Goal: Task Accomplishment & Management: Use online tool/utility

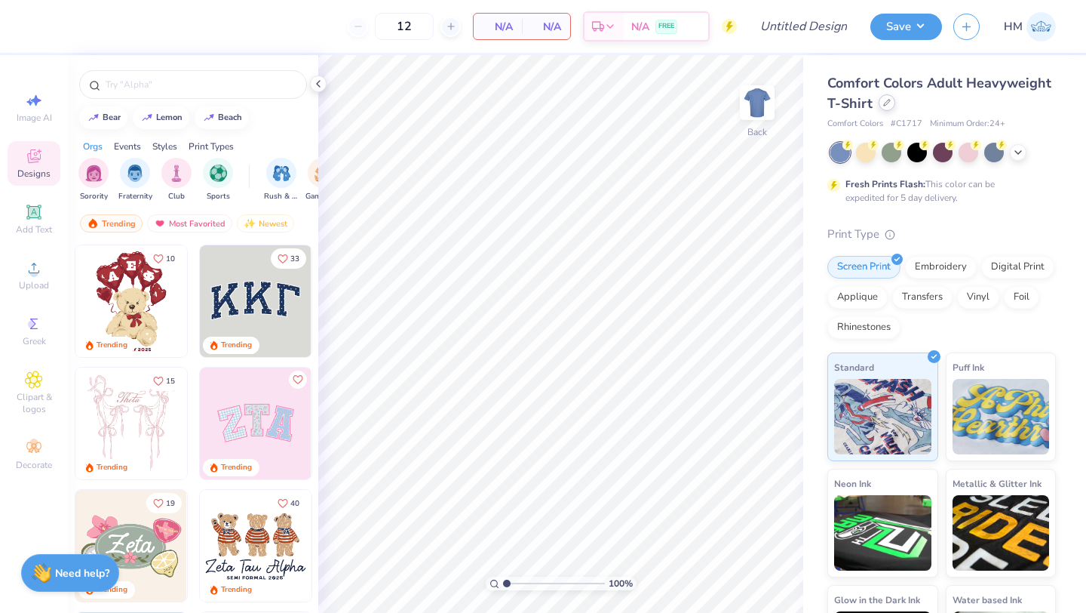
click at [886, 103] on icon at bounding box center [887, 103] width 8 height 8
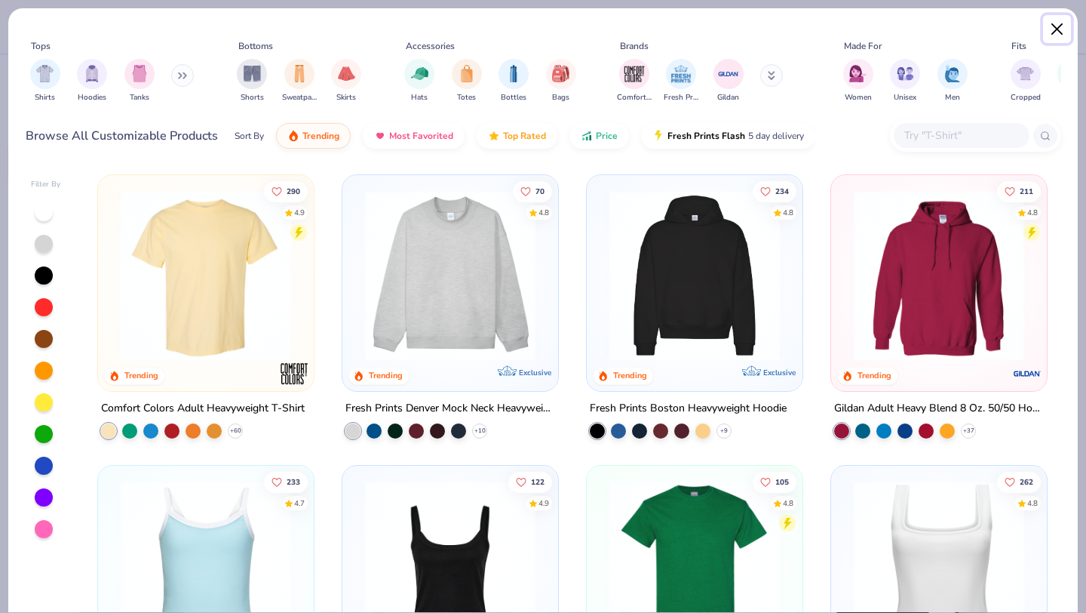
click at [1062, 23] on button "Close" at bounding box center [1057, 29] width 29 height 29
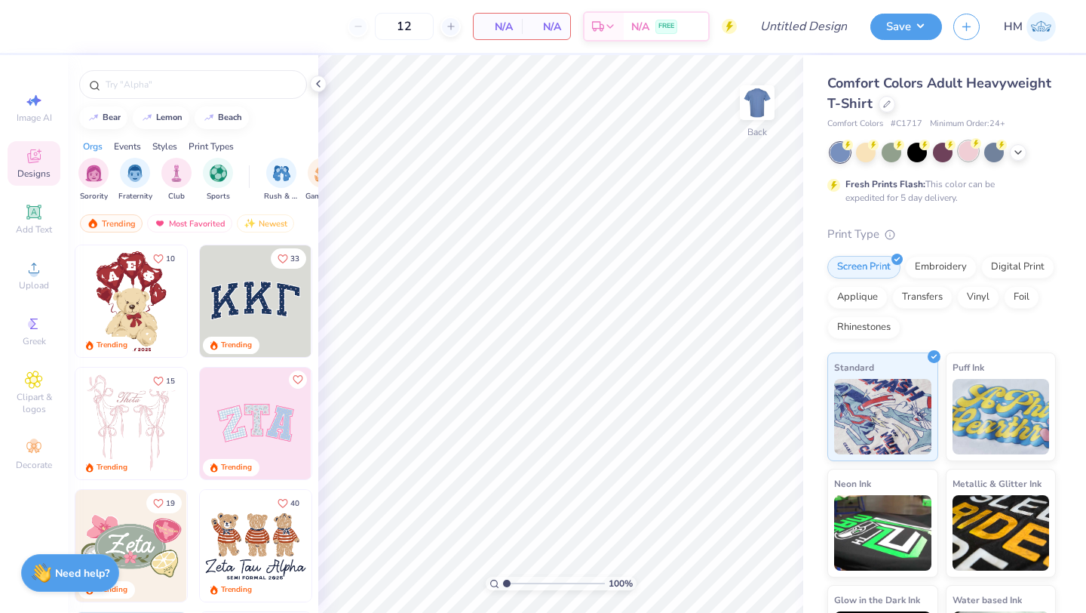
click at [972, 148] on icon at bounding box center [976, 143] width 11 height 11
click at [296, 306] on img at bounding box center [256, 301] width 112 height 112
click at [50, 213] on div "Add Text" at bounding box center [34, 219] width 53 height 45
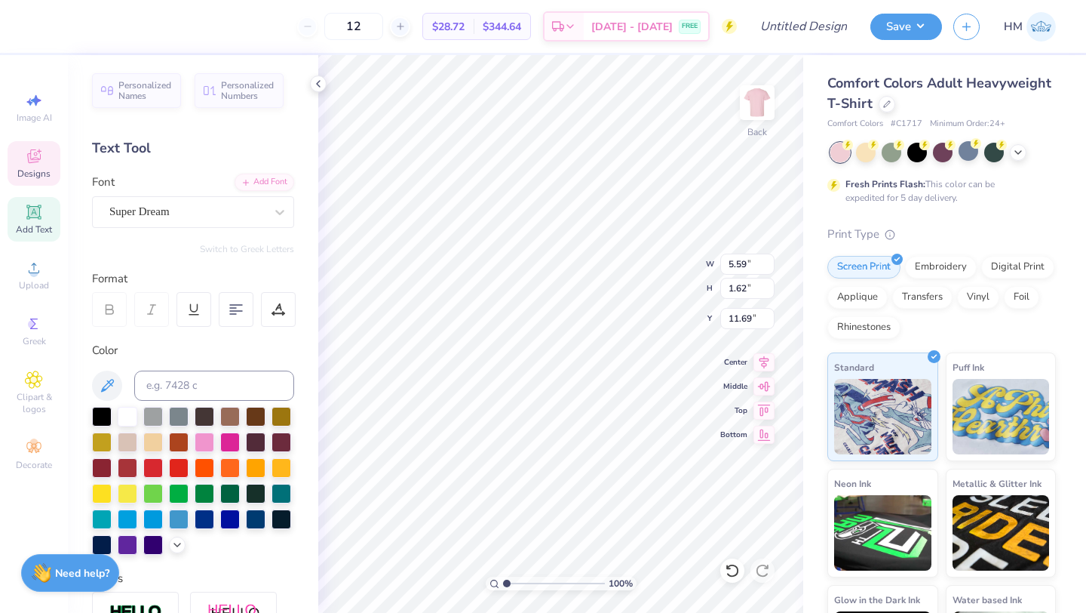
click at [48, 178] on span "Designs" at bounding box center [33, 173] width 33 height 12
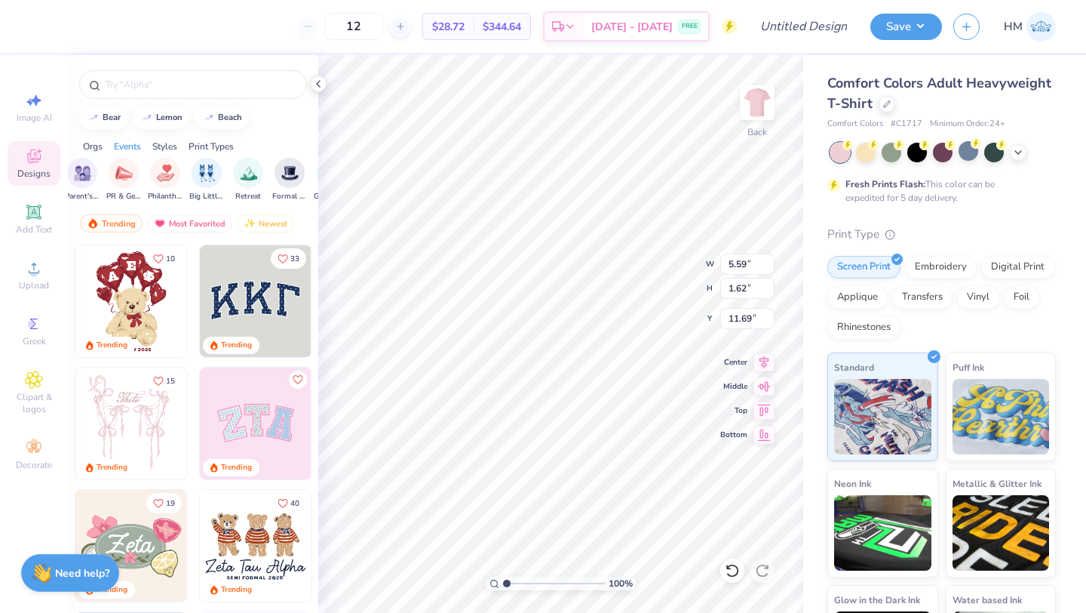
scroll to position [0, 284]
click at [41, 374] on icon at bounding box center [33, 379] width 17 height 18
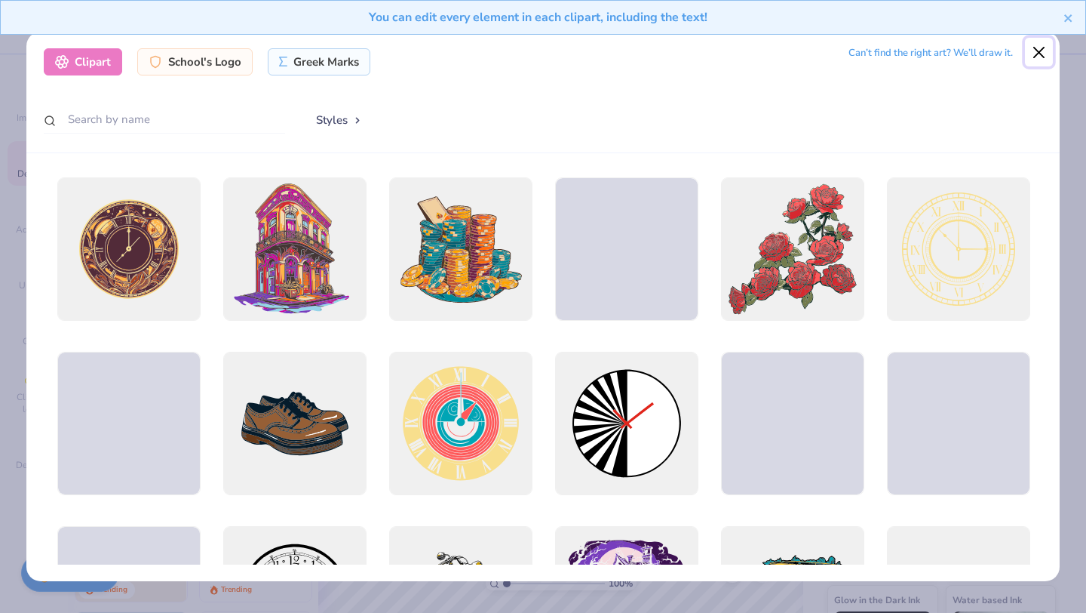
click at [1037, 50] on button "Close" at bounding box center [1039, 52] width 29 height 29
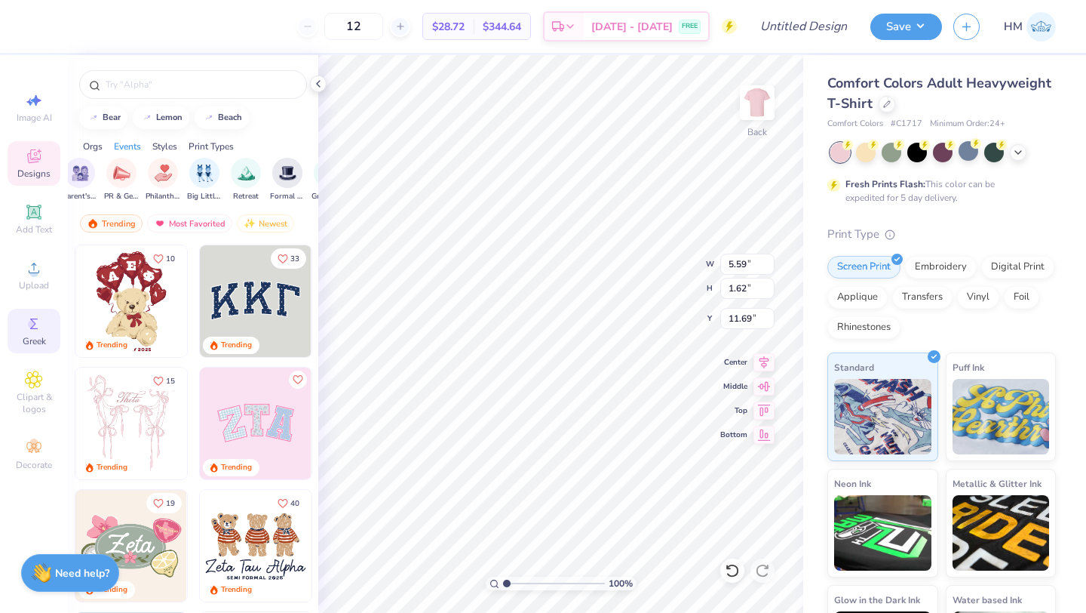
click at [49, 333] on div "Greek" at bounding box center [34, 331] width 53 height 45
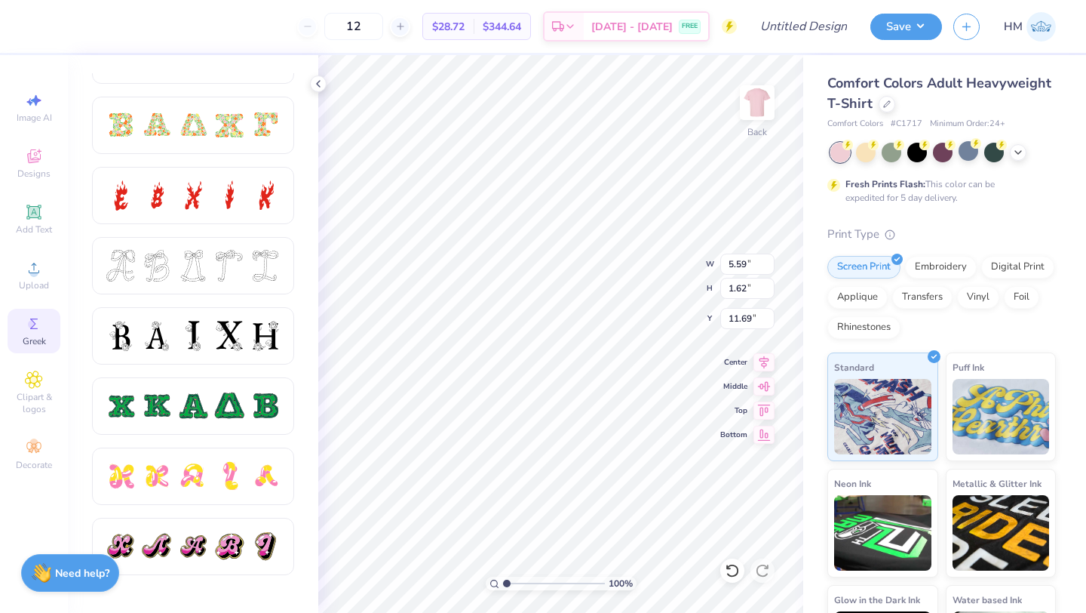
scroll to position [473, 0]
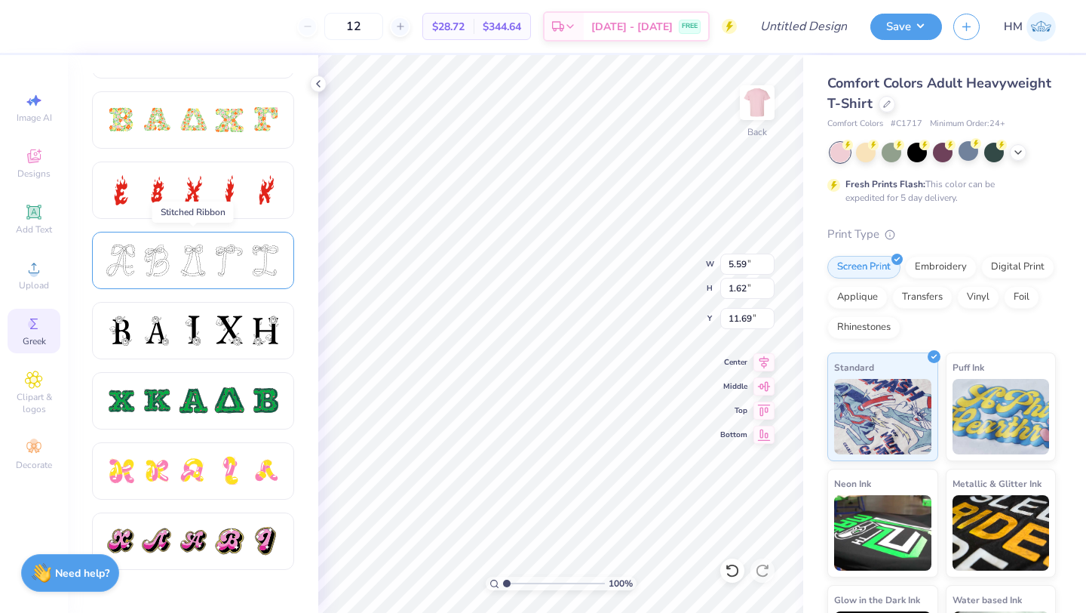
click at [235, 279] on div at bounding box center [193, 260] width 202 height 57
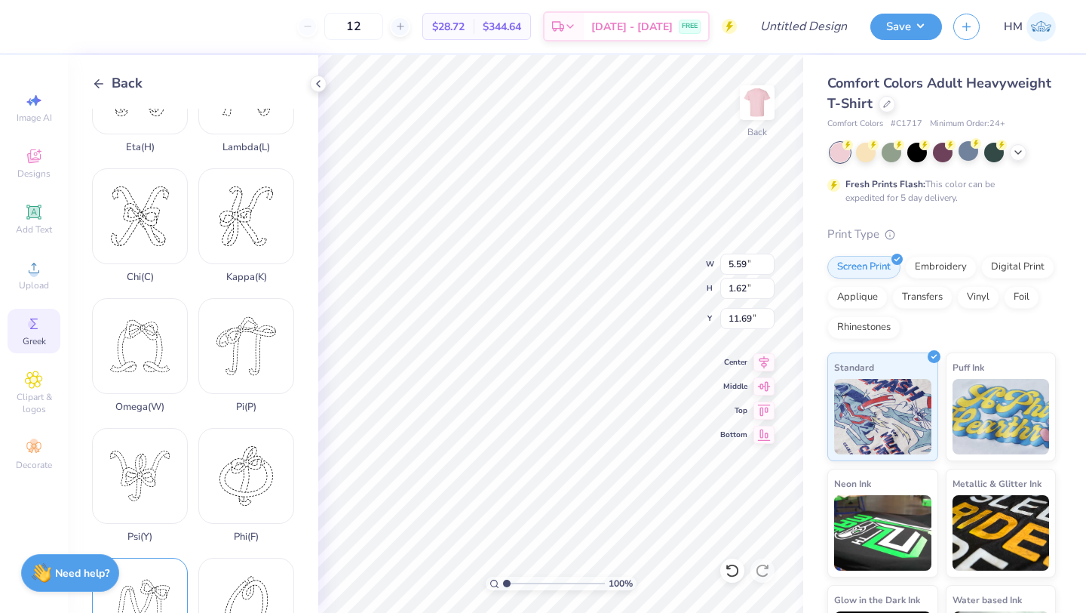
scroll to position [459, 0]
click at [263, 482] on div "Phi ( F )" at bounding box center [246, 485] width 96 height 115
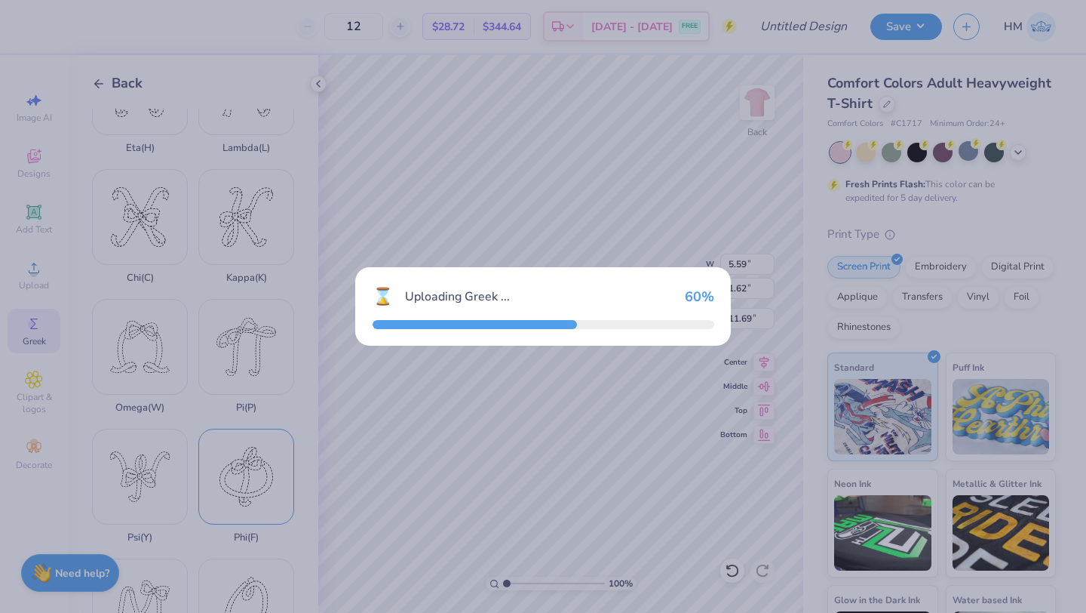
type input "4.22"
type input "4.72"
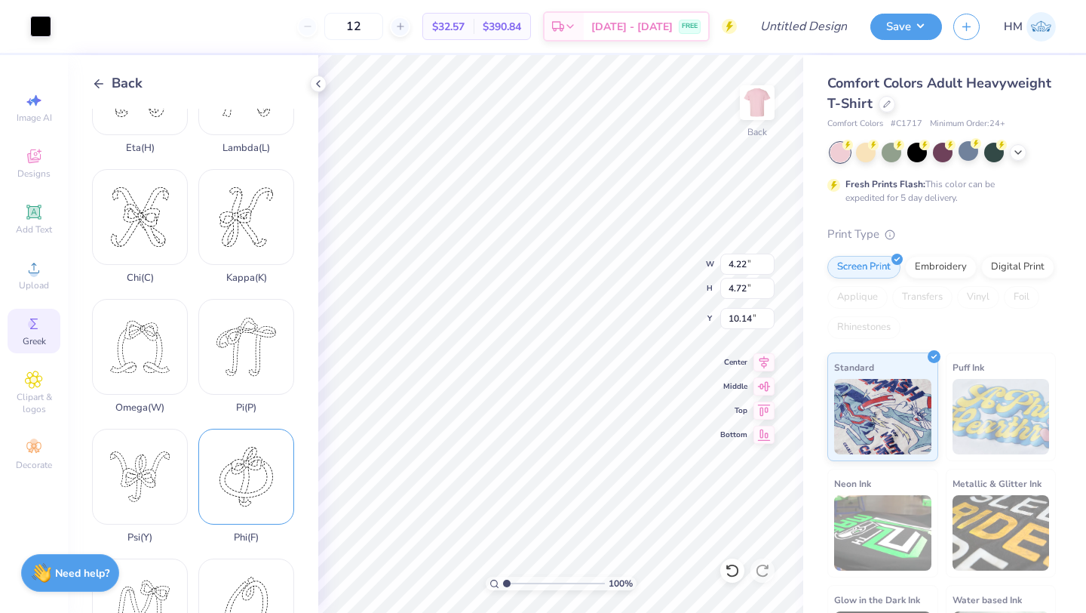
type input "4.58"
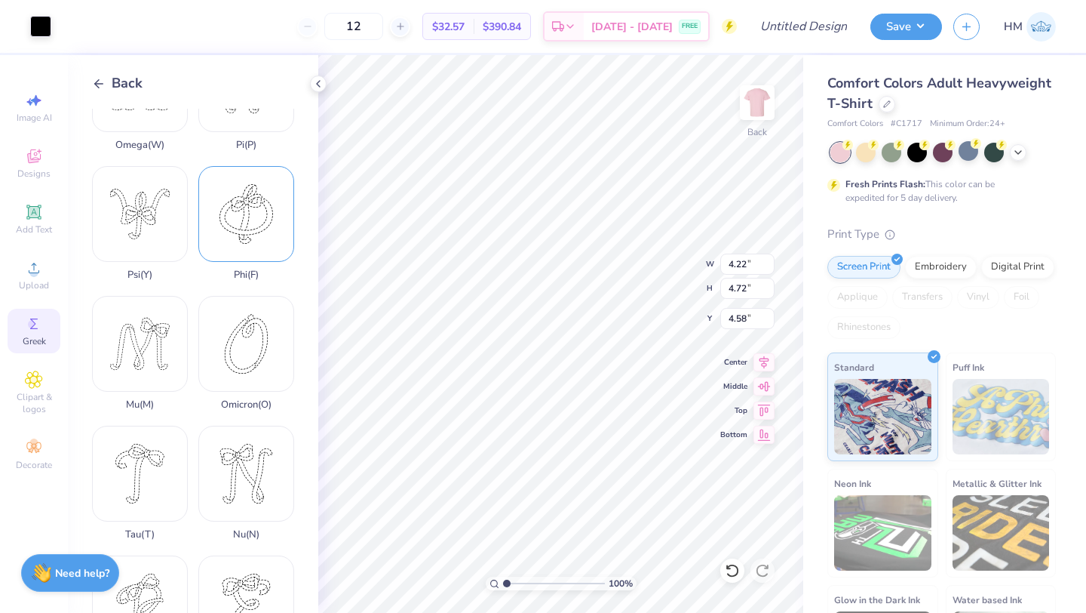
scroll to position [758, 0]
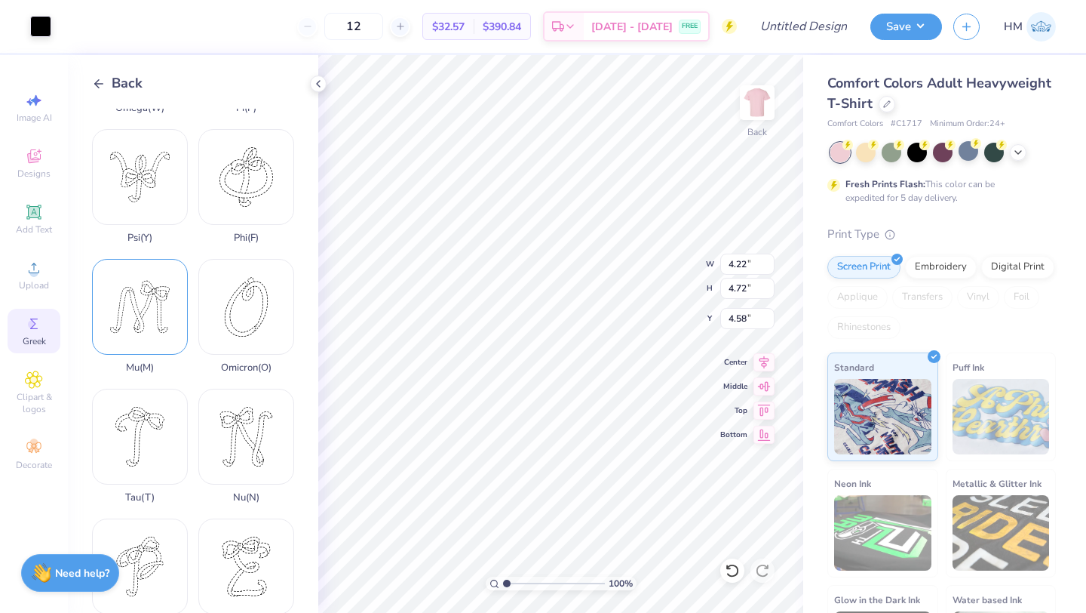
click at [150, 313] on div "Mu ( M )" at bounding box center [140, 316] width 96 height 115
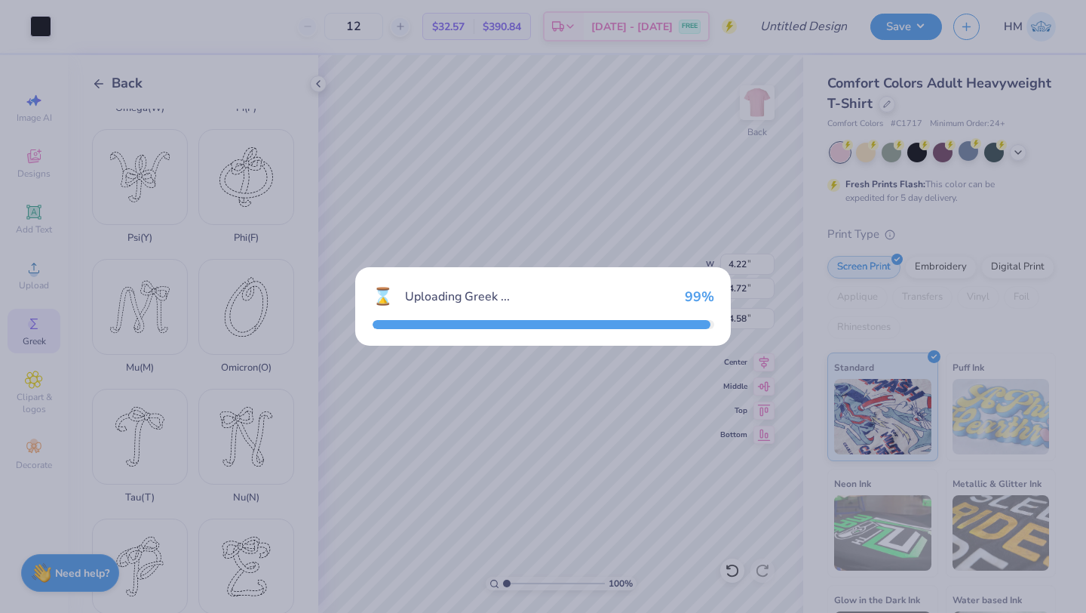
type input "5.82"
type input "5.11"
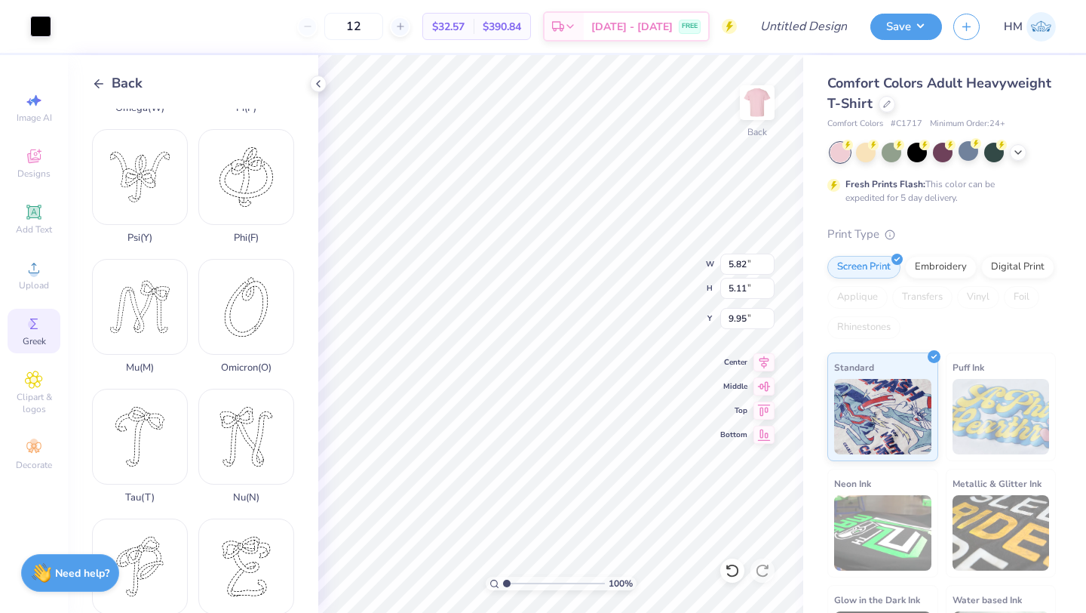
type input "4.39"
type input "4.96"
type input "4.35"
type input "4.58"
click at [769, 370] on div "100 % Back W 9.18 9.18 " H 4.72 4.72 " Y 4.58 4.58 " Center Middle Top Bottom" at bounding box center [560, 333] width 485 height 557
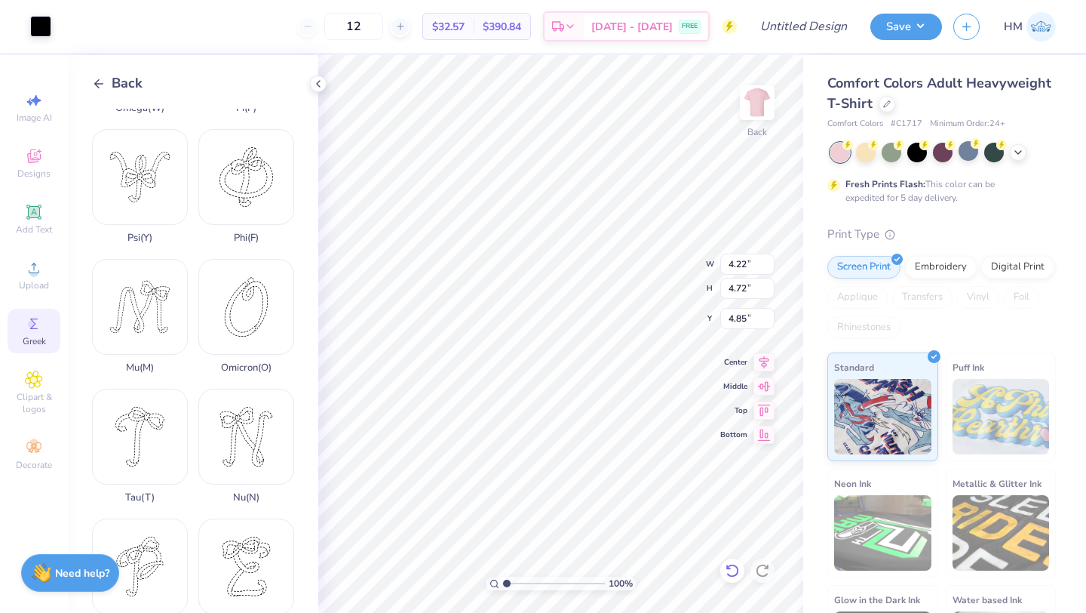
click at [729, 573] on icon at bounding box center [732, 570] width 15 height 15
type input "4.58"
click at [729, 573] on icon at bounding box center [732, 570] width 15 height 15
click at [757, 364] on icon at bounding box center [764, 360] width 21 height 18
type input "5.59"
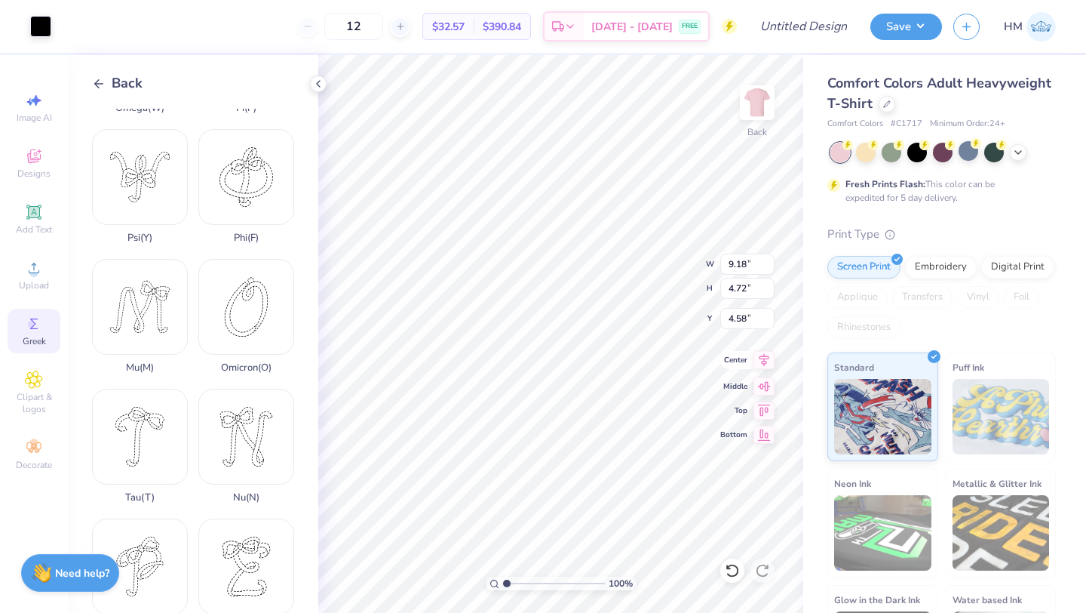
type input "1.62"
type input "11.69"
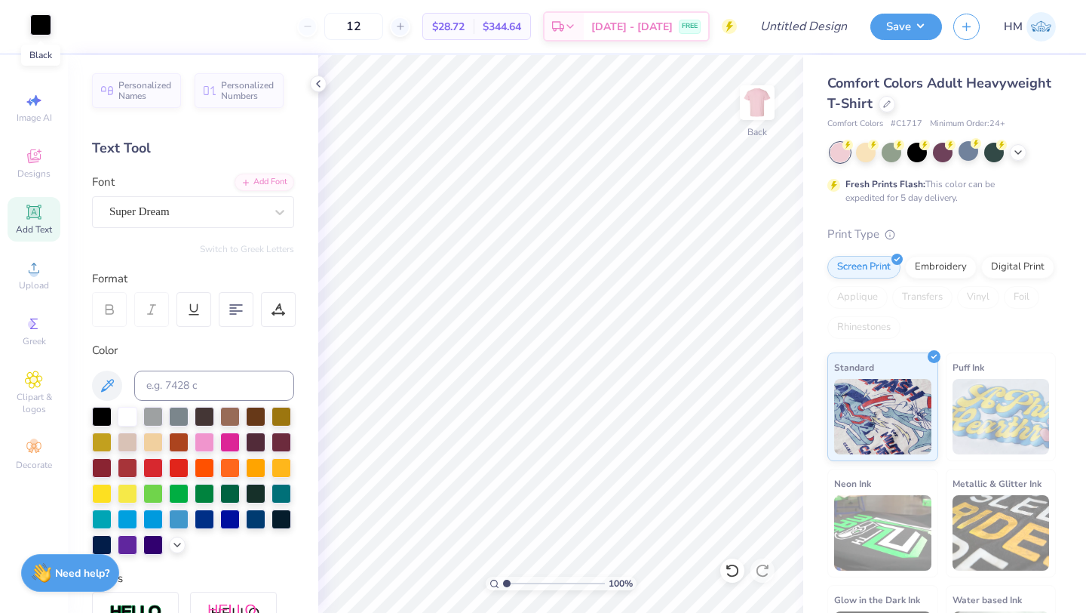
click at [33, 31] on div at bounding box center [40, 24] width 21 height 21
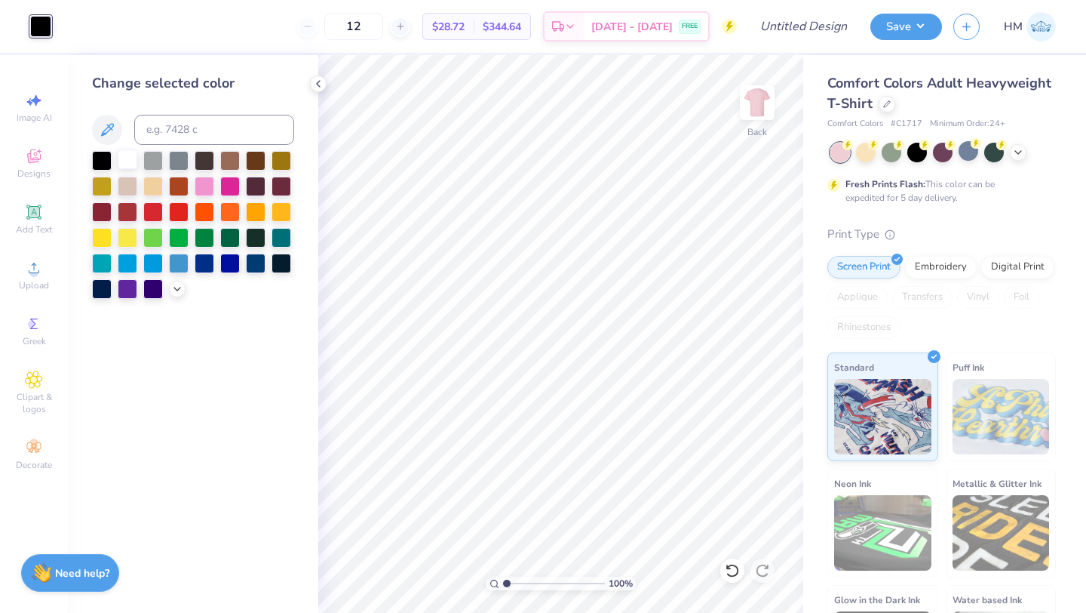
click at [127, 164] on div at bounding box center [128, 159] width 20 height 20
click at [377, 32] on input "12" at bounding box center [353, 26] width 59 height 27
type input "1"
type input "40"
click at [946, 276] on div "Screen Print Embroidery Digital Print Applique Transfers Vinyl Foil Rhinestones" at bounding box center [942, 297] width 229 height 83
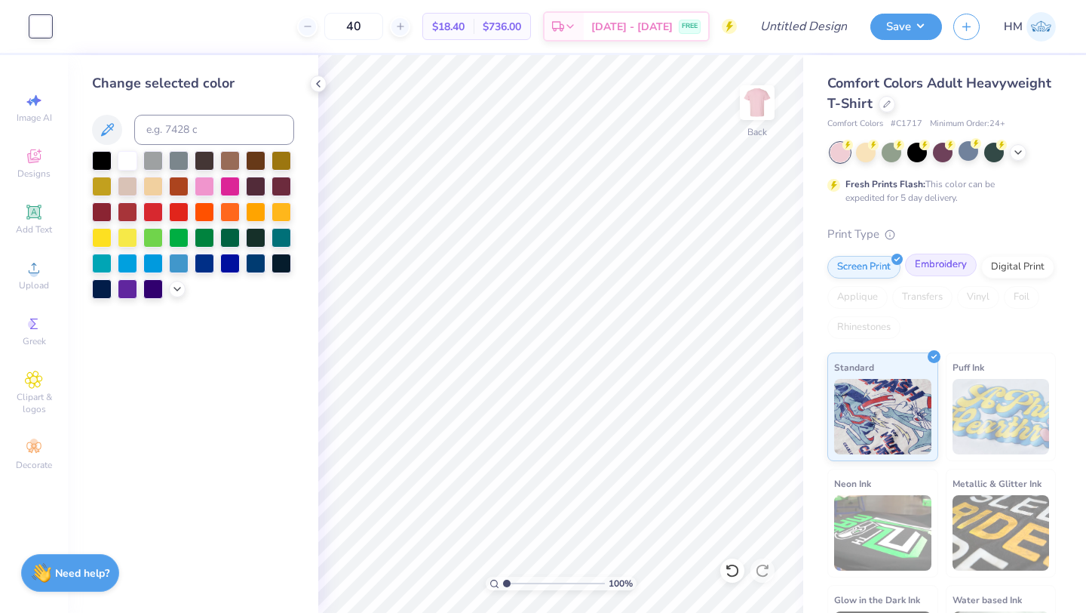
click at [960, 262] on div "Embroidery" at bounding box center [941, 264] width 72 height 23
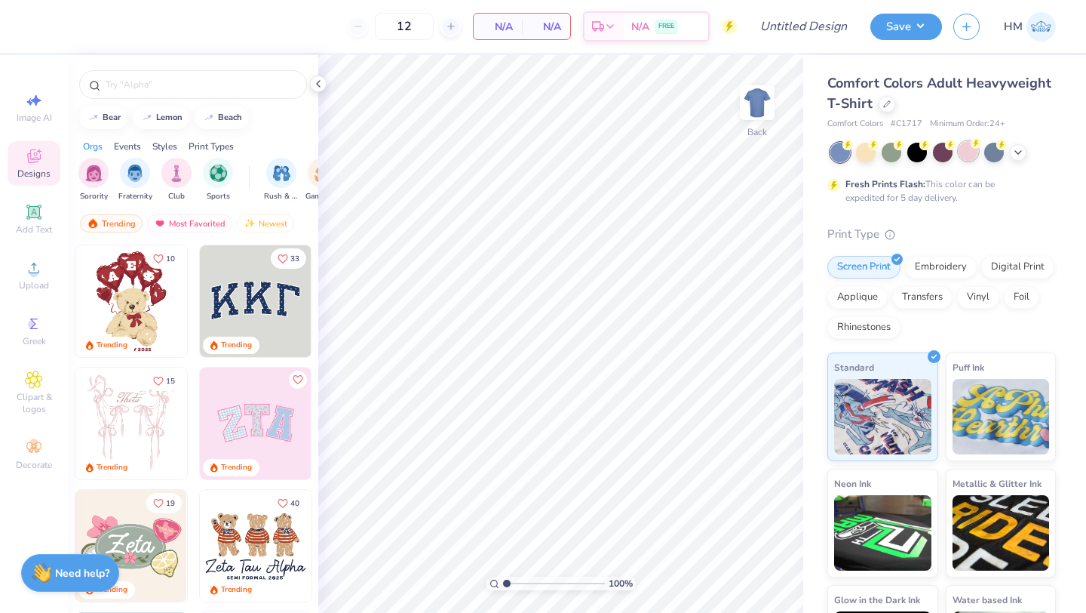
click at [969, 155] on div at bounding box center [969, 151] width 20 height 20
click at [23, 342] on span "Greek" at bounding box center [34, 341] width 23 height 12
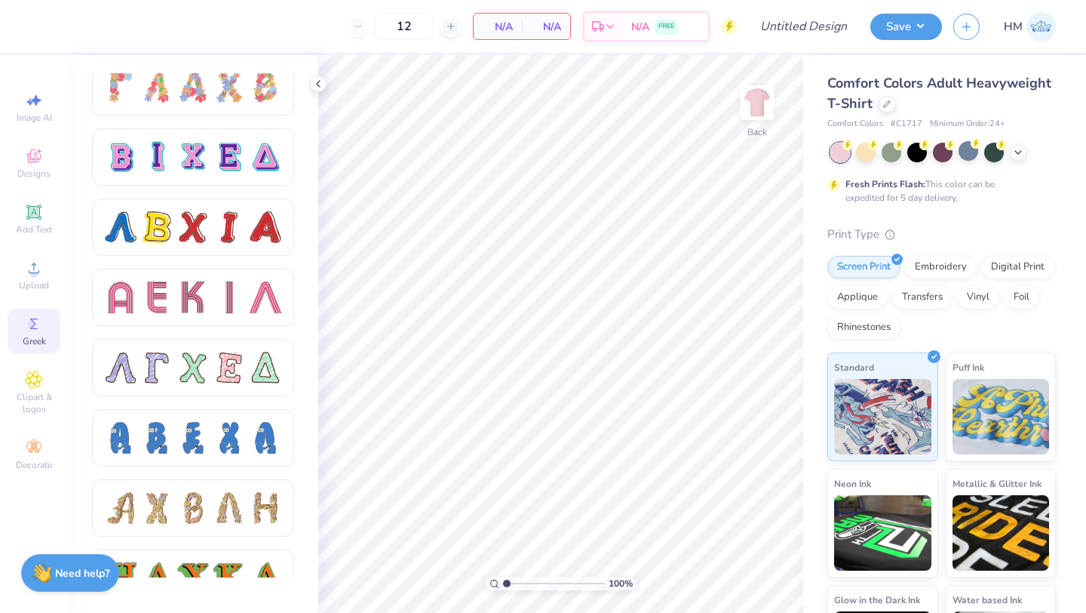
scroll to position [1202, 0]
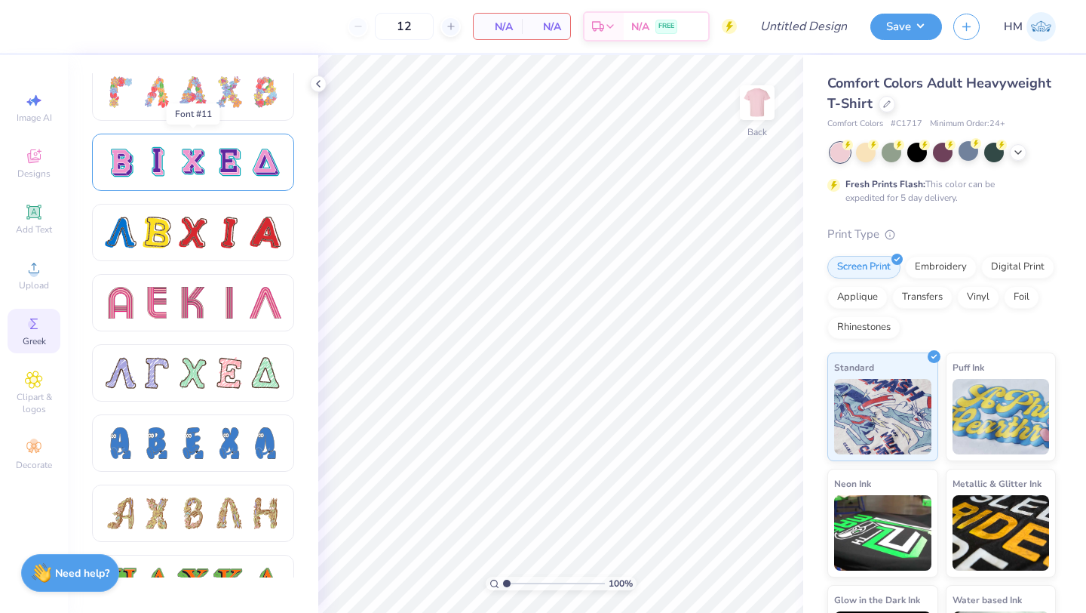
click at [193, 167] on div at bounding box center [193, 162] width 32 height 32
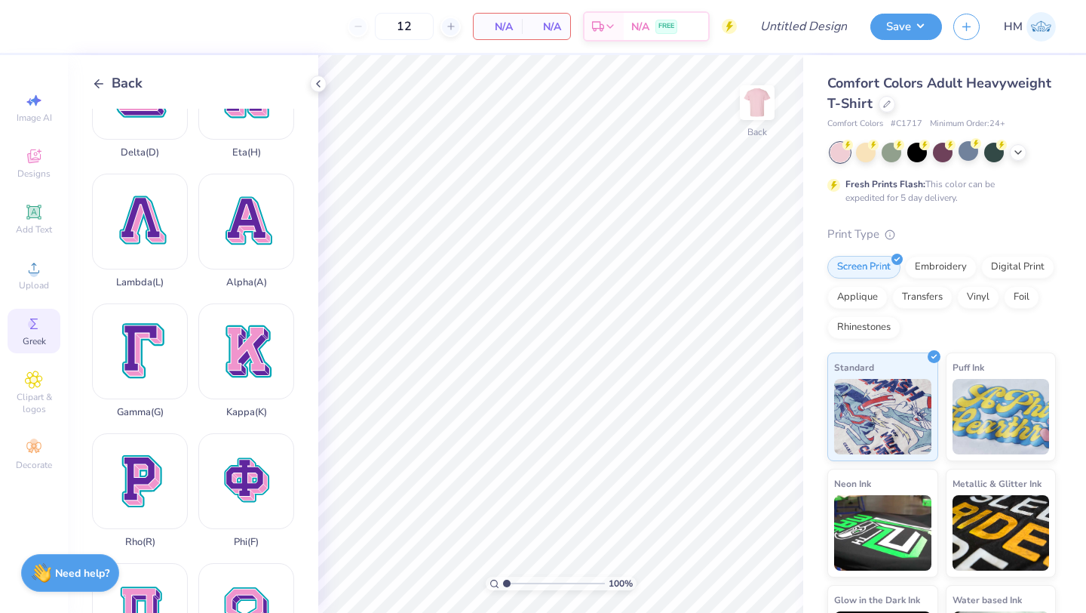
scroll to position [366, 0]
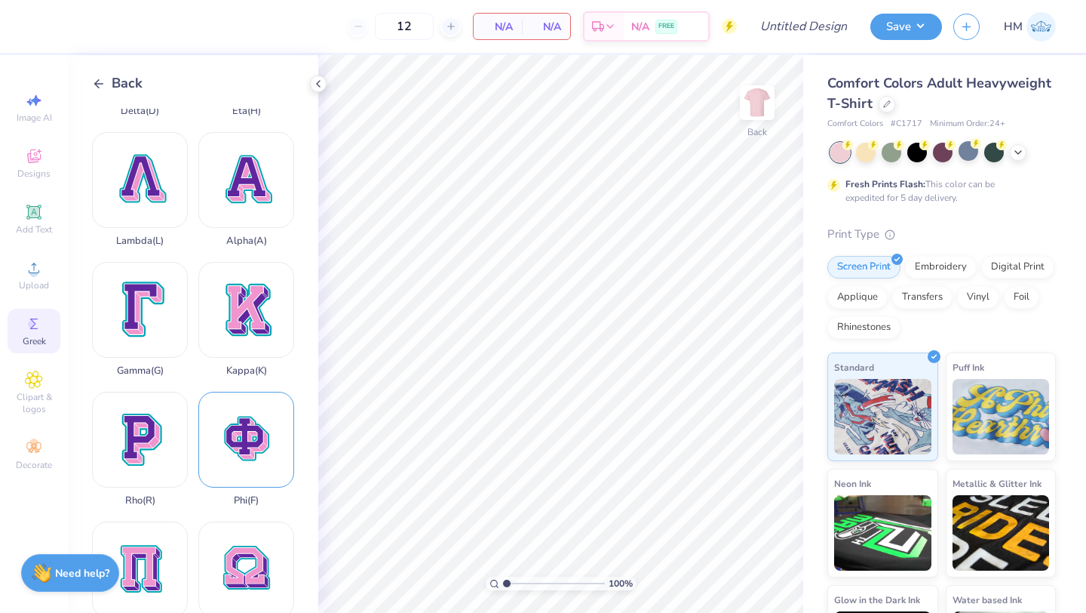
click at [256, 446] on div "Phi ( F )" at bounding box center [246, 449] width 96 height 115
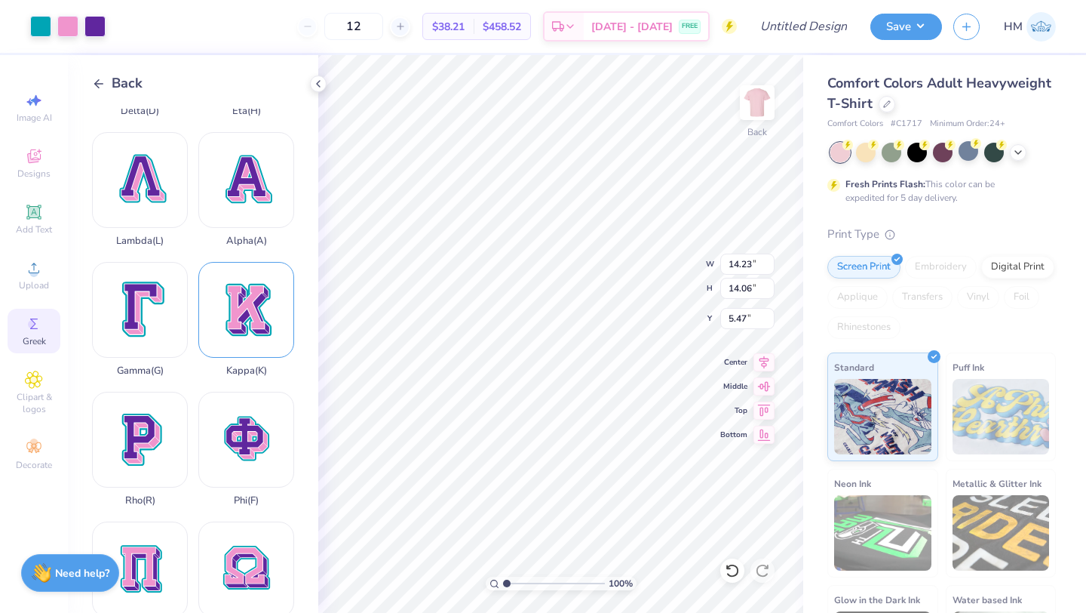
type input "5.27"
type input "5.21"
type input "4.71"
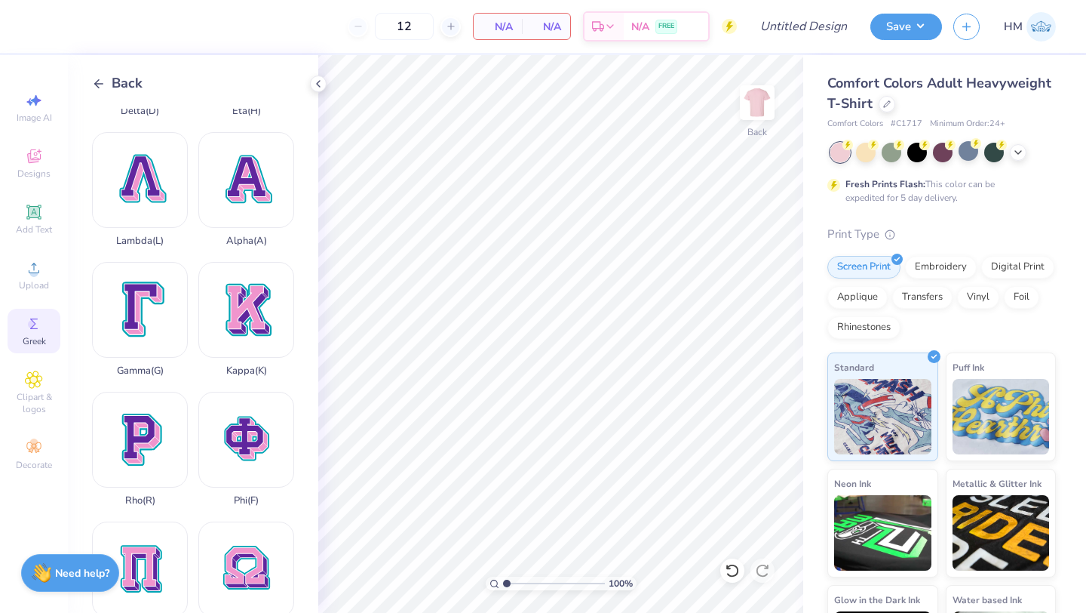
click at [102, 77] on icon at bounding box center [99, 84] width 14 height 14
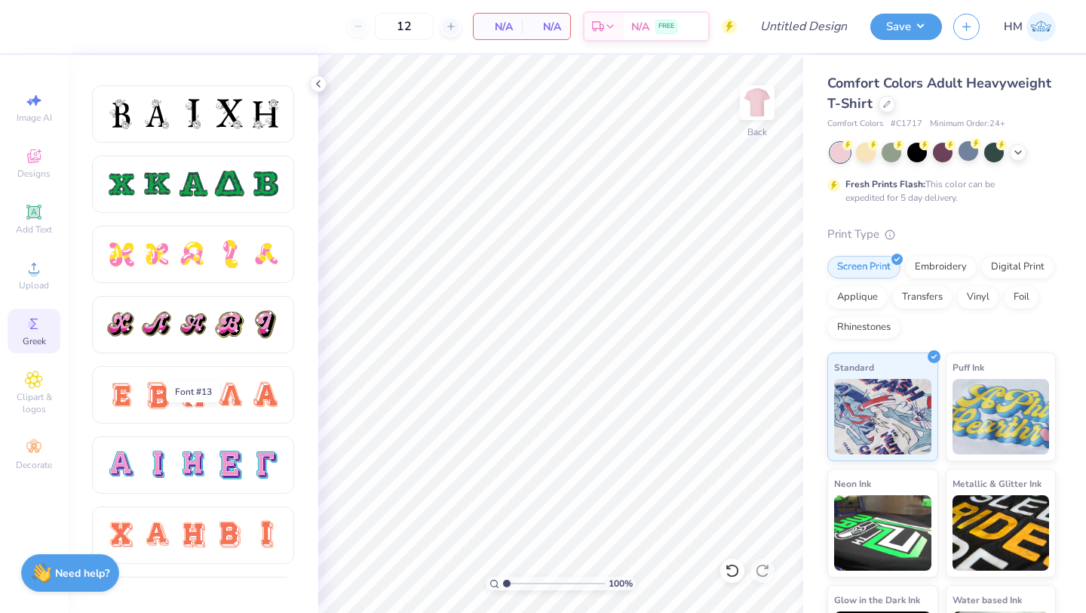
scroll to position [711, 0]
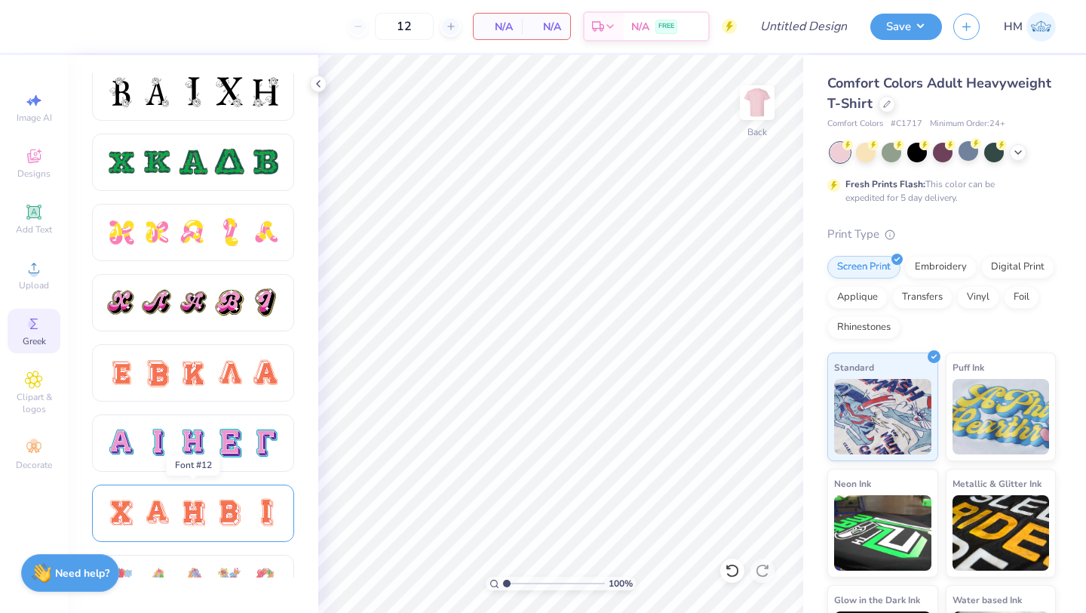
click at [198, 499] on div at bounding box center [193, 513] width 32 height 32
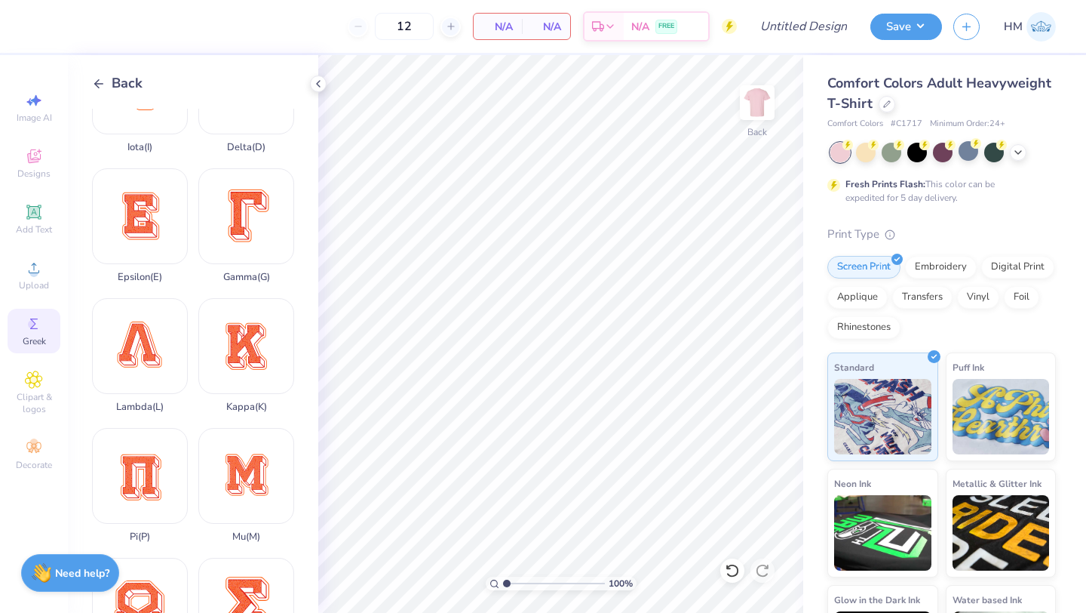
scroll to position [333, 0]
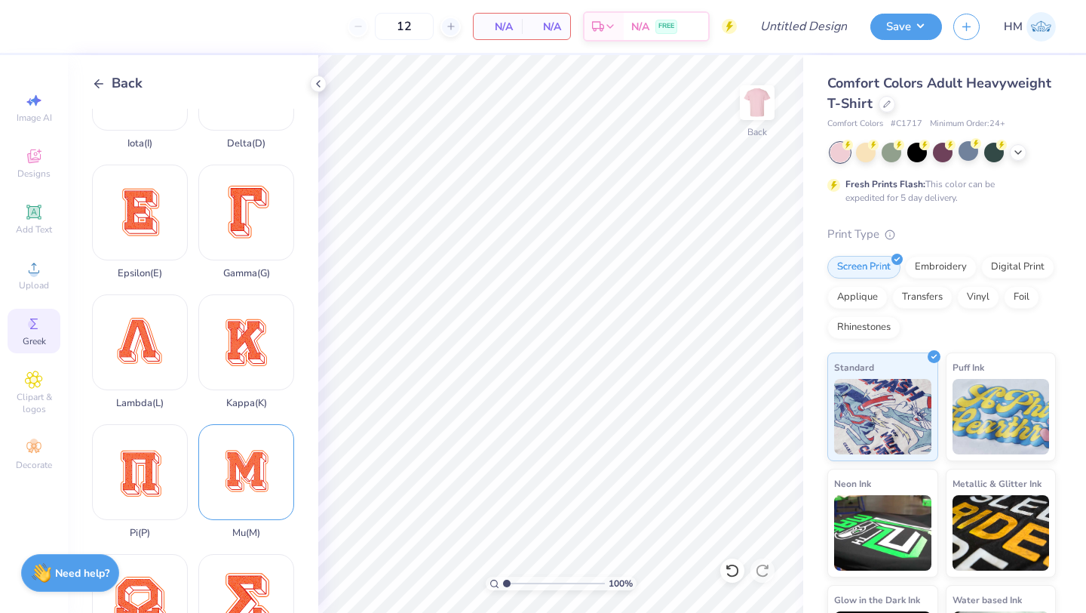
click at [236, 482] on div "Mu ( M )" at bounding box center [246, 481] width 96 height 115
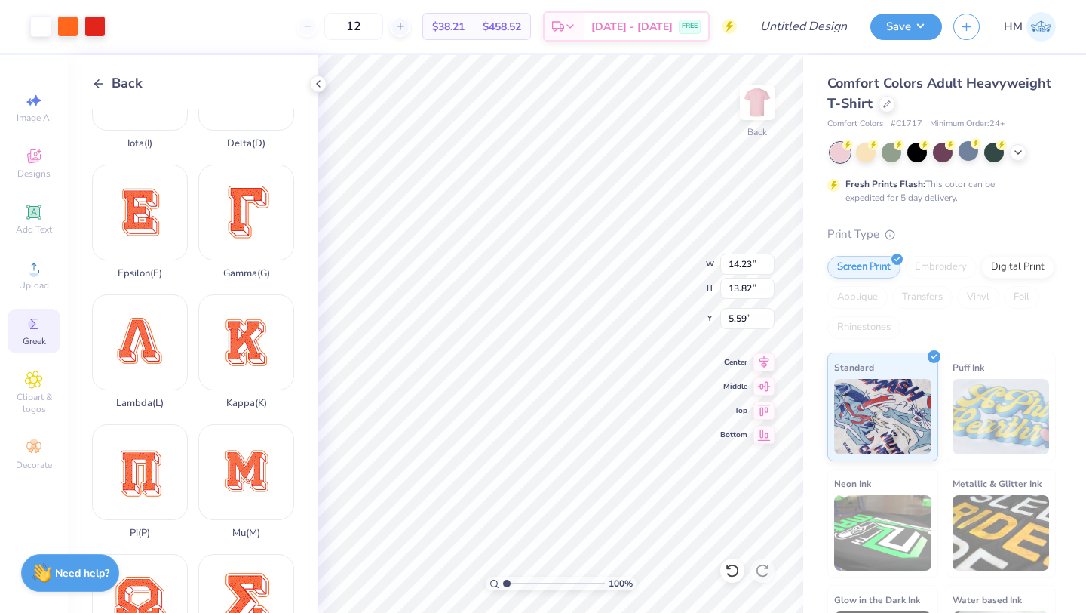
type input "4.90"
type input "4.75"
type input "4.79"
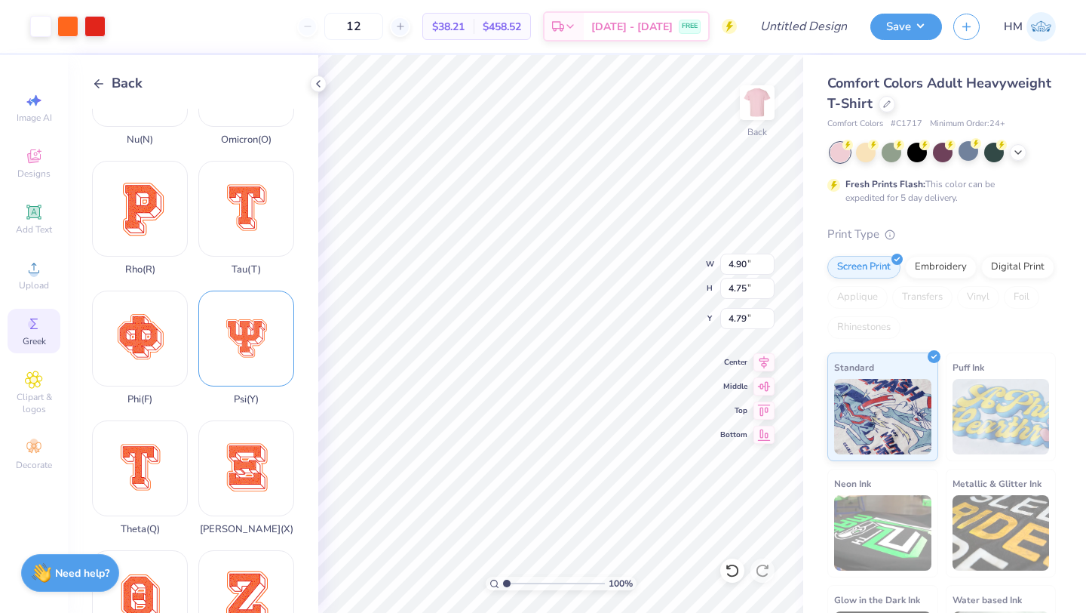
scroll to position [952, 0]
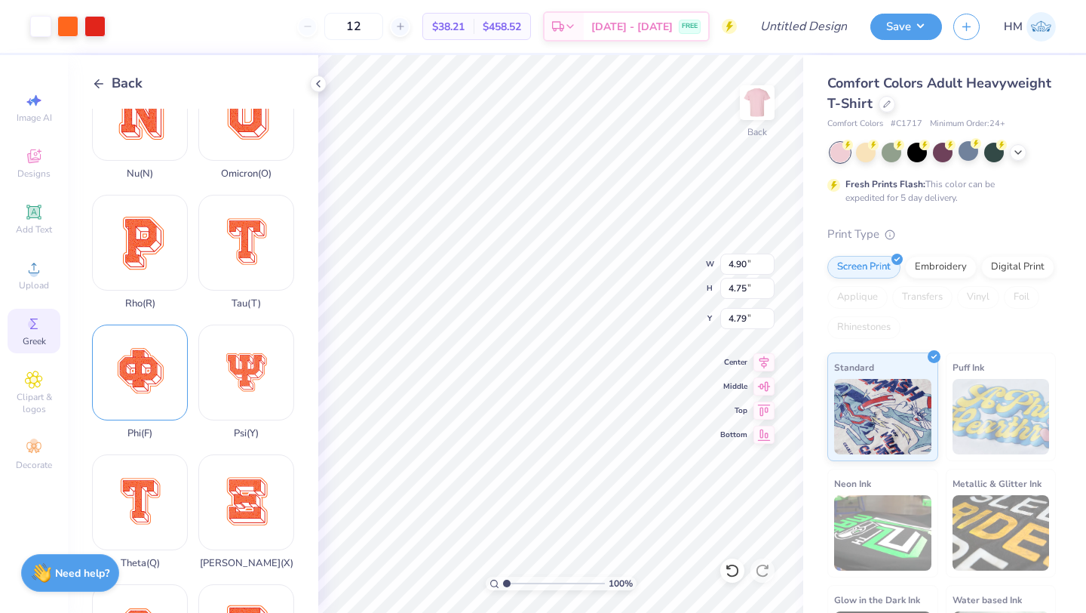
click at [152, 373] on div "Phi ( F )" at bounding box center [140, 381] width 96 height 115
type input "14.24"
type input "14.07"
type input "5.47"
type input "4.89"
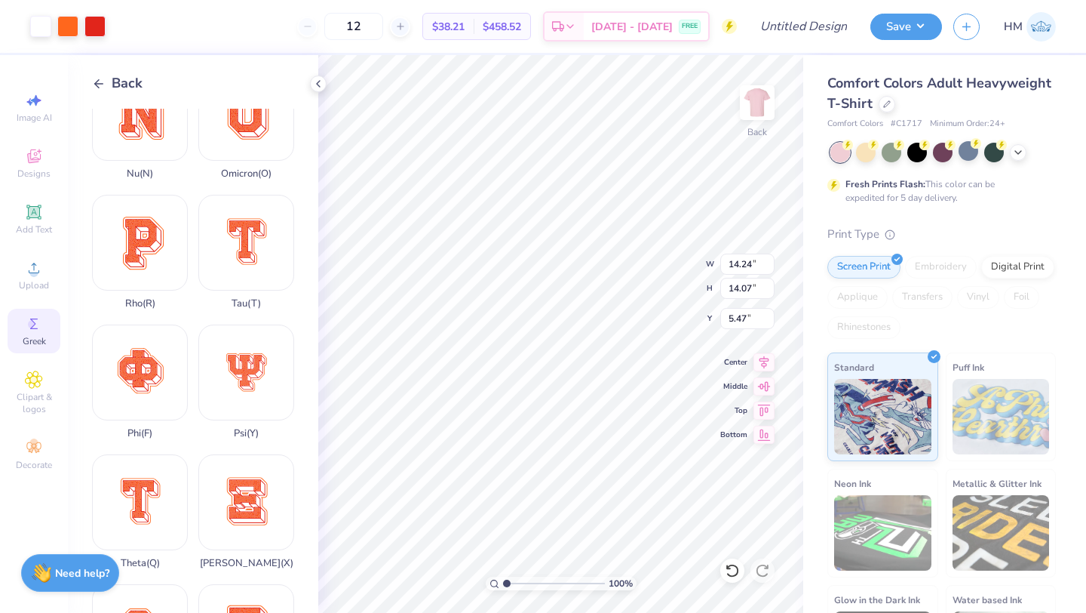
type input "4.83"
type input "4.50"
type input "4.49"
type input "4.90"
type input "4.75"
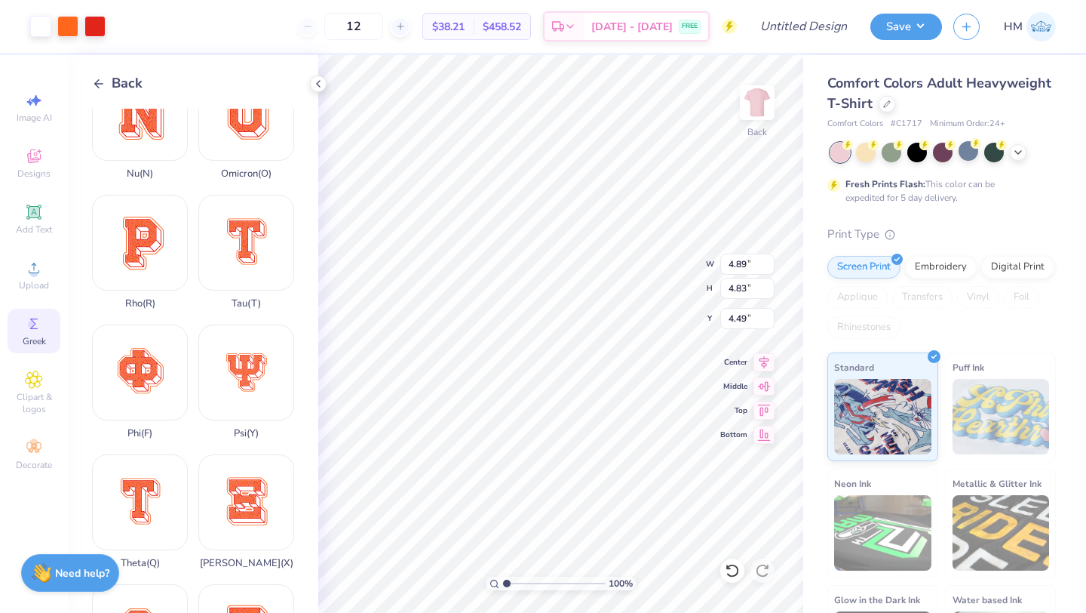
type input "4.79"
type input "4.89"
type input "4.83"
type input "4.49"
type input "4.84"
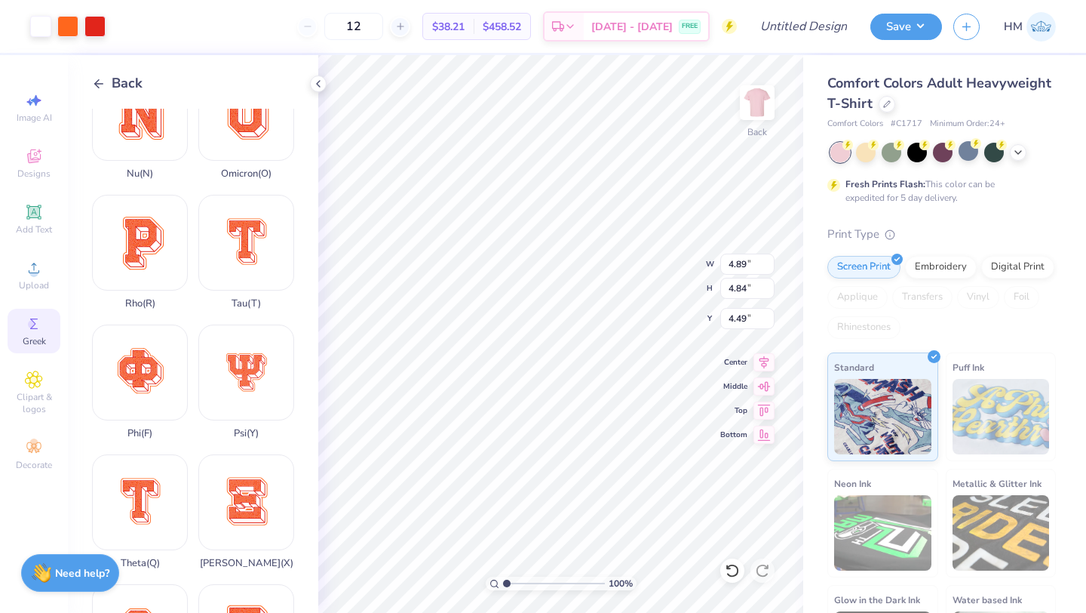
type input "4.71"
click at [768, 365] on icon at bounding box center [764, 360] width 21 height 18
click at [767, 365] on icon at bounding box center [764, 360] width 21 height 18
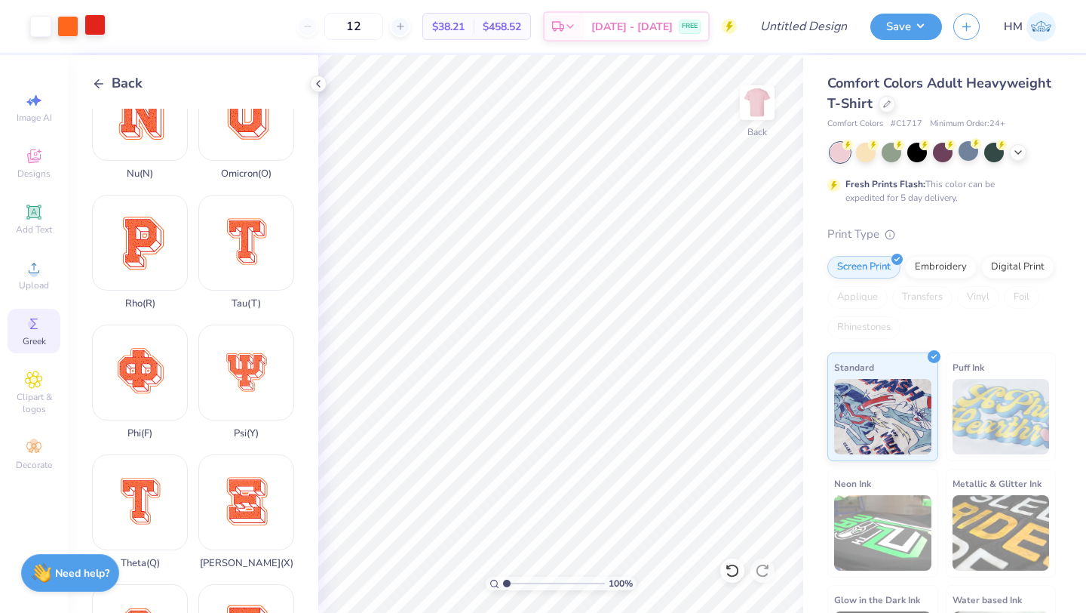
click at [102, 29] on div at bounding box center [94, 24] width 21 height 21
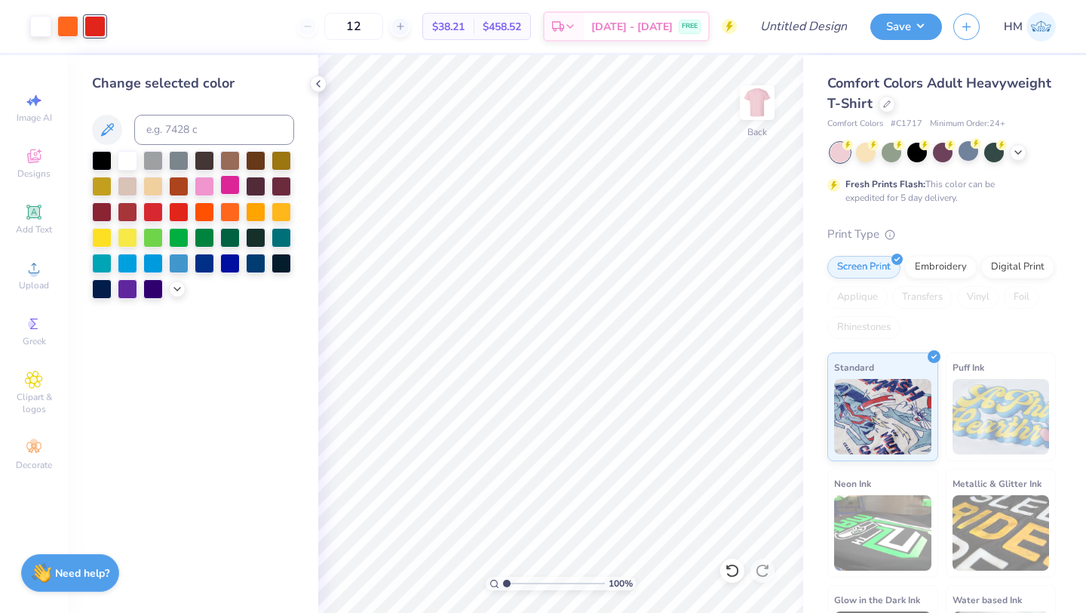
click at [232, 184] on div at bounding box center [230, 185] width 20 height 20
click at [72, 45] on div "Art colors" at bounding box center [53, 26] width 106 height 53
click at [71, 35] on div at bounding box center [67, 24] width 21 height 21
click at [202, 182] on div at bounding box center [205, 185] width 20 height 20
click at [248, 339] on div "Change selected color" at bounding box center [193, 333] width 250 height 557
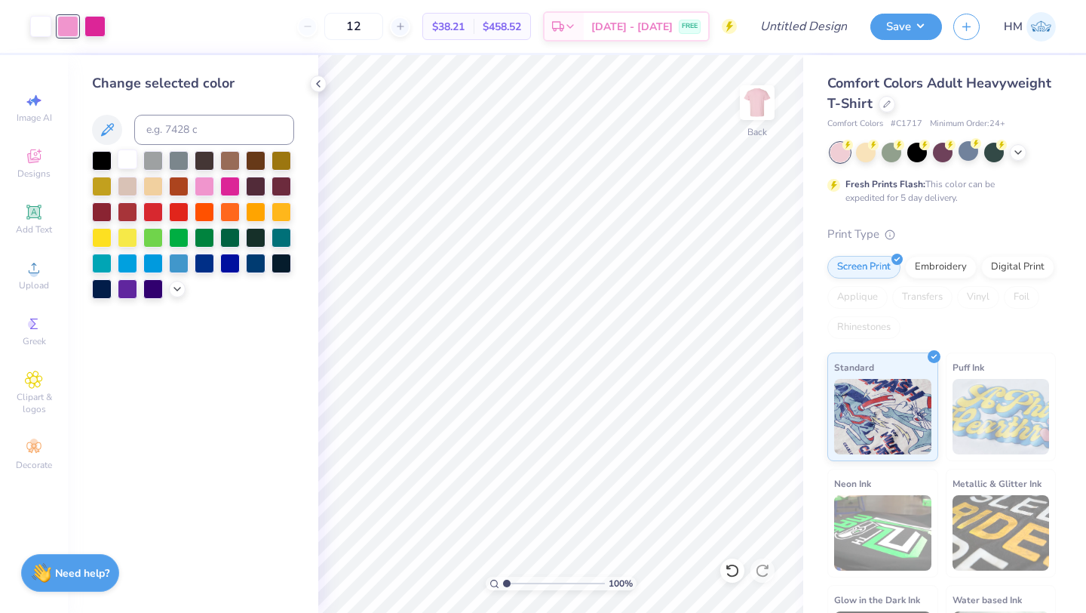
click at [126, 165] on div at bounding box center [128, 159] width 20 height 20
click at [729, 573] on icon at bounding box center [732, 570] width 15 height 15
click at [202, 185] on div at bounding box center [205, 185] width 20 height 20
click at [729, 569] on icon at bounding box center [732, 570] width 15 height 15
click at [135, 161] on div at bounding box center [128, 159] width 20 height 20
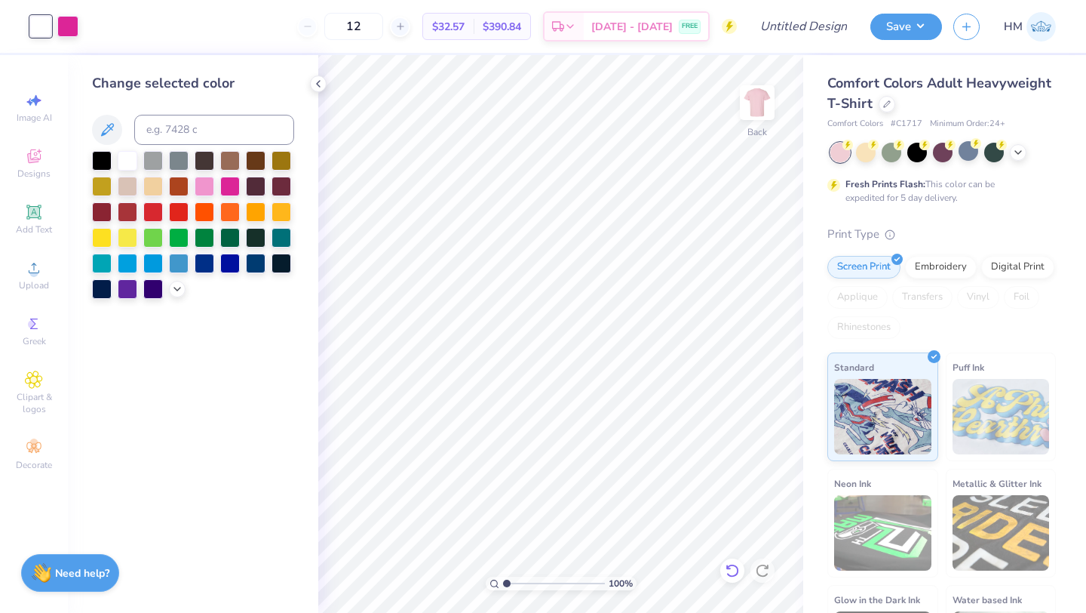
click at [728, 573] on icon at bounding box center [732, 571] width 13 height 14
click at [201, 188] on div at bounding box center [205, 185] width 20 height 20
click at [72, 26] on div at bounding box center [67, 24] width 21 height 21
click at [124, 158] on div at bounding box center [128, 159] width 20 height 20
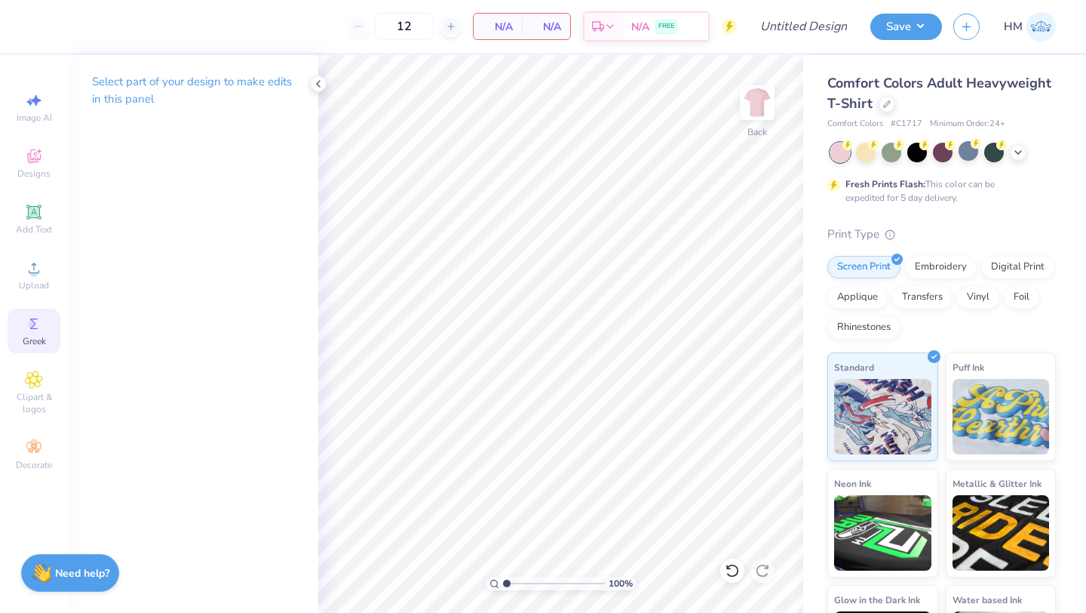
click at [31, 329] on icon at bounding box center [34, 324] width 18 height 18
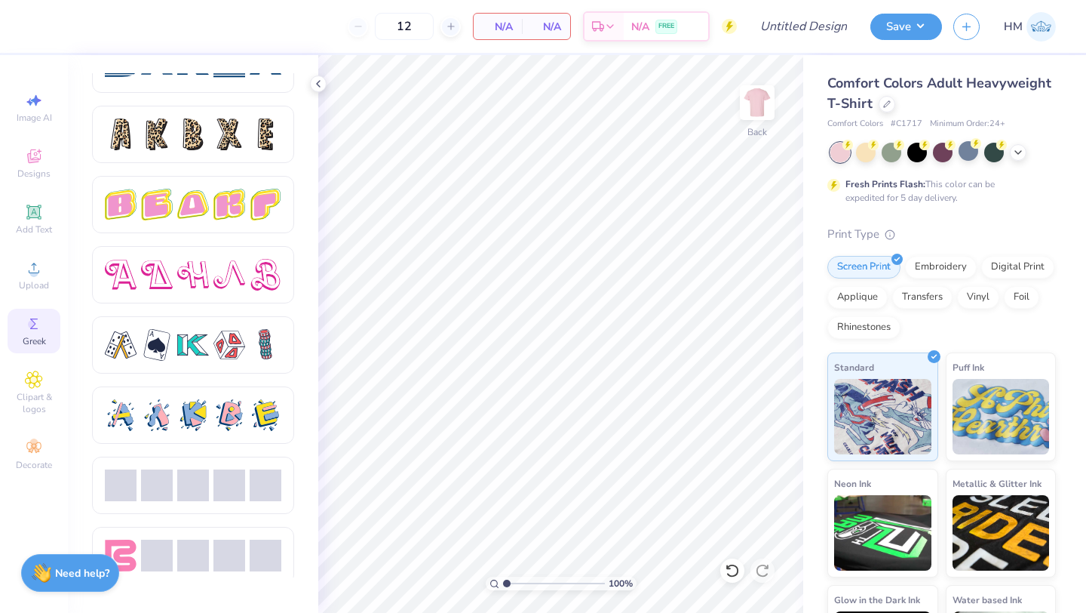
scroll to position [2500, 0]
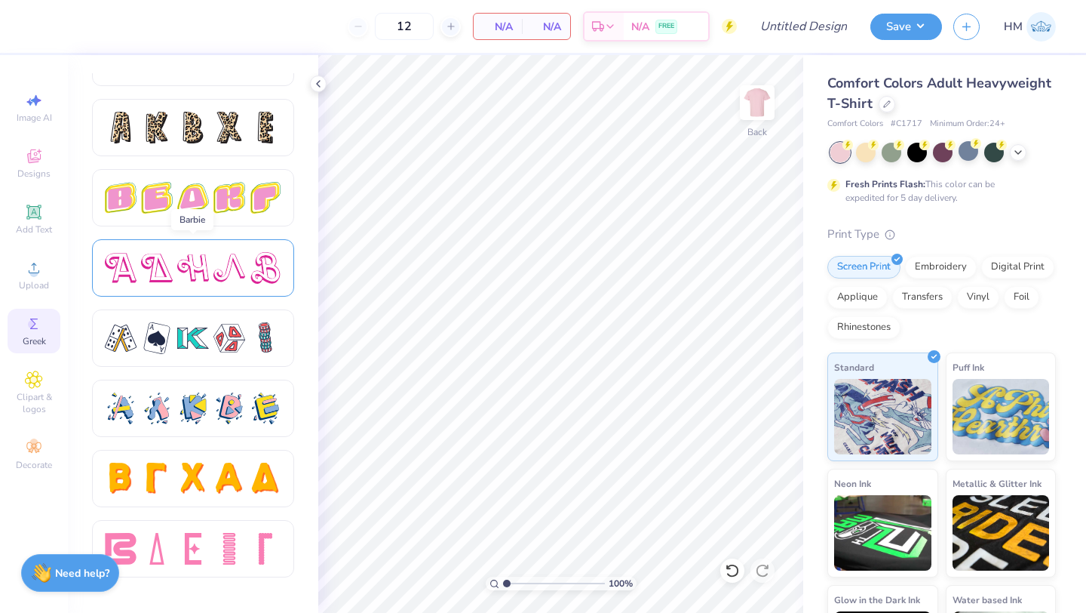
click at [211, 284] on div at bounding box center [193, 267] width 202 height 57
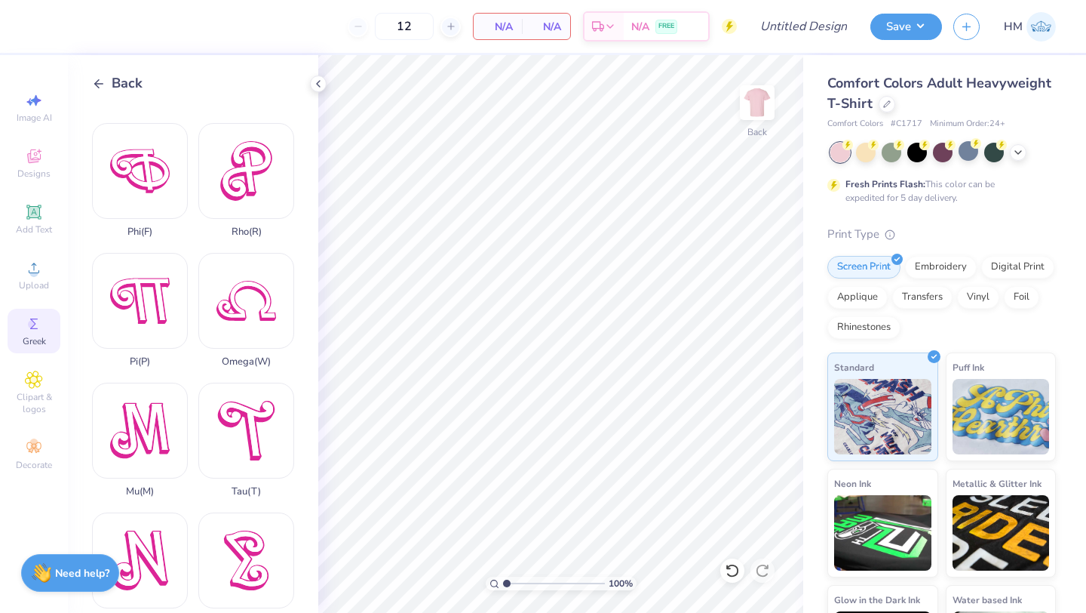
scroll to position [798, 0]
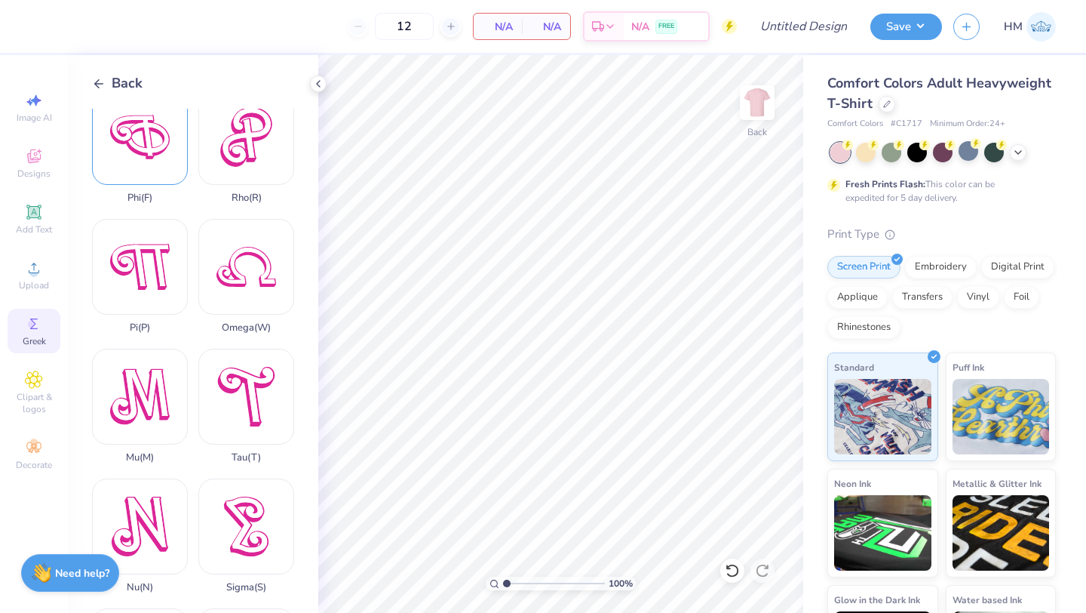
click at [165, 175] on div "Phi ( F )" at bounding box center [140, 146] width 96 height 115
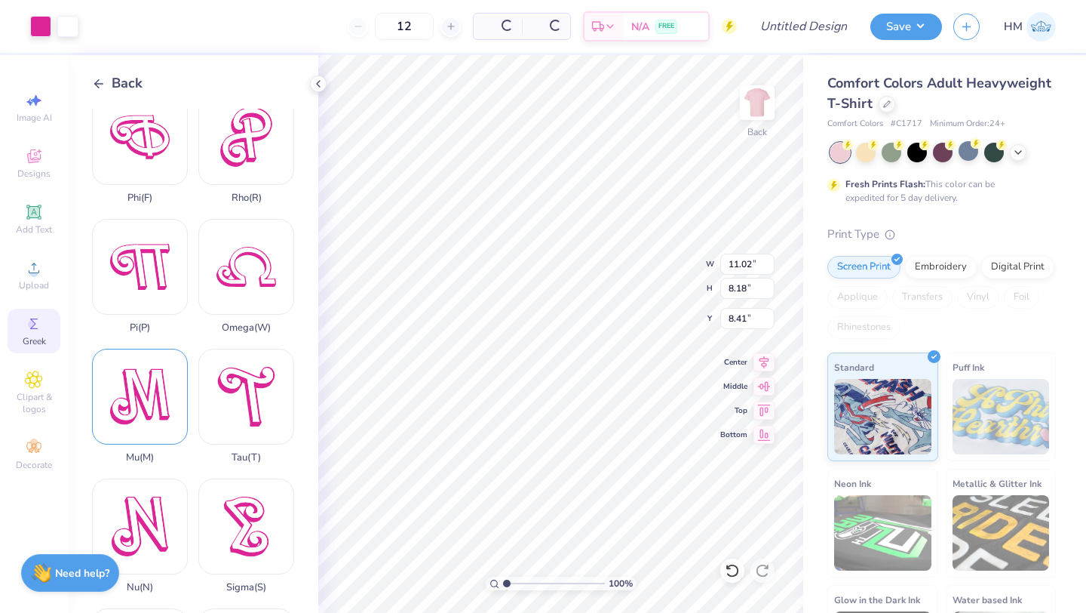
click at [162, 403] on div "Mu ( M )" at bounding box center [140, 406] width 96 height 115
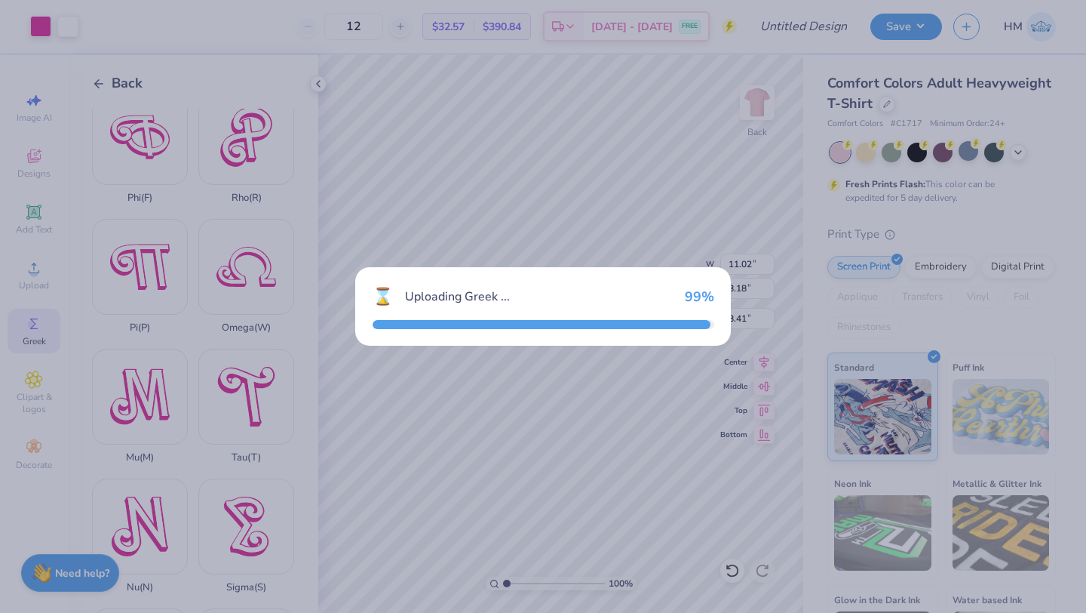
type input "9.04"
type input "8.41"
type input "8.29"
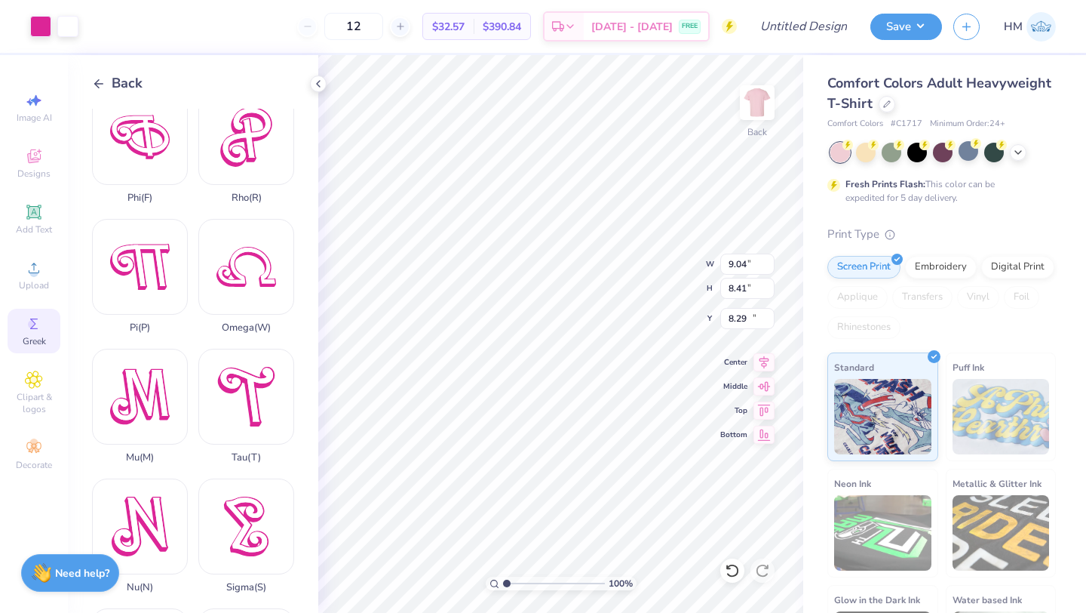
type input "4.89"
type input "4.55"
type input "3.86"
type input "11.02"
type input "8.18"
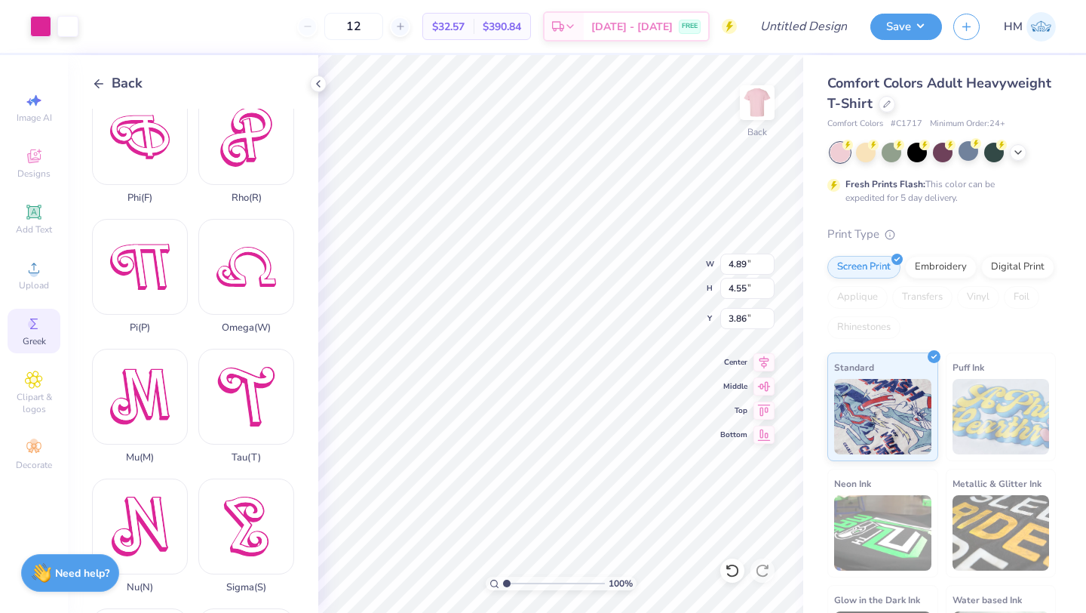
type input "8.41"
type input "4.99"
type input "3.70"
type input "12.89"
type input "4.89"
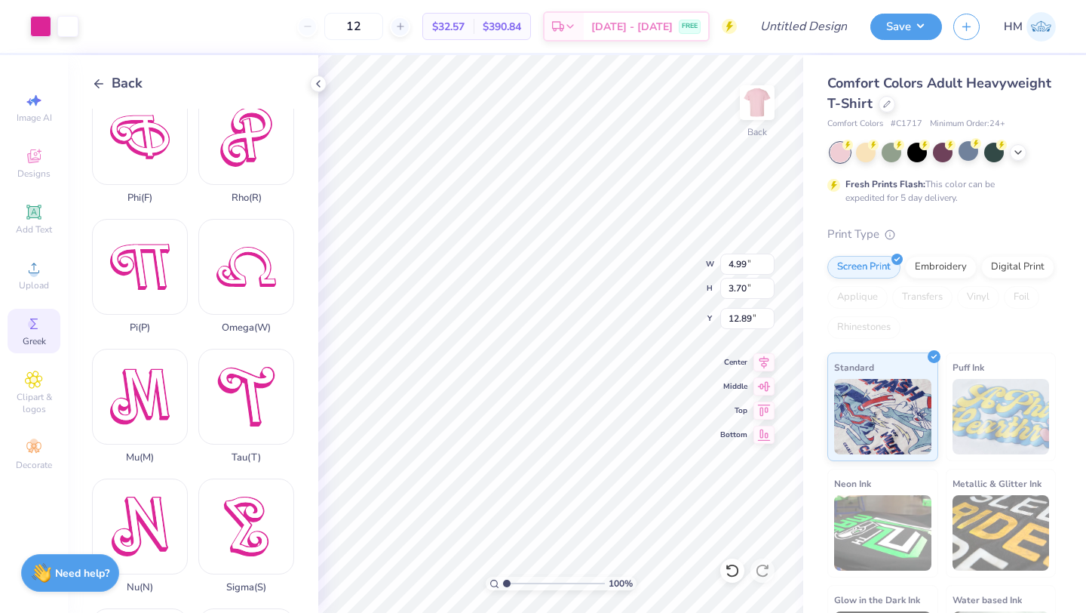
type input "4.55"
type input "3.87"
type input "4.99"
type input "3.70"
type input "12.89"
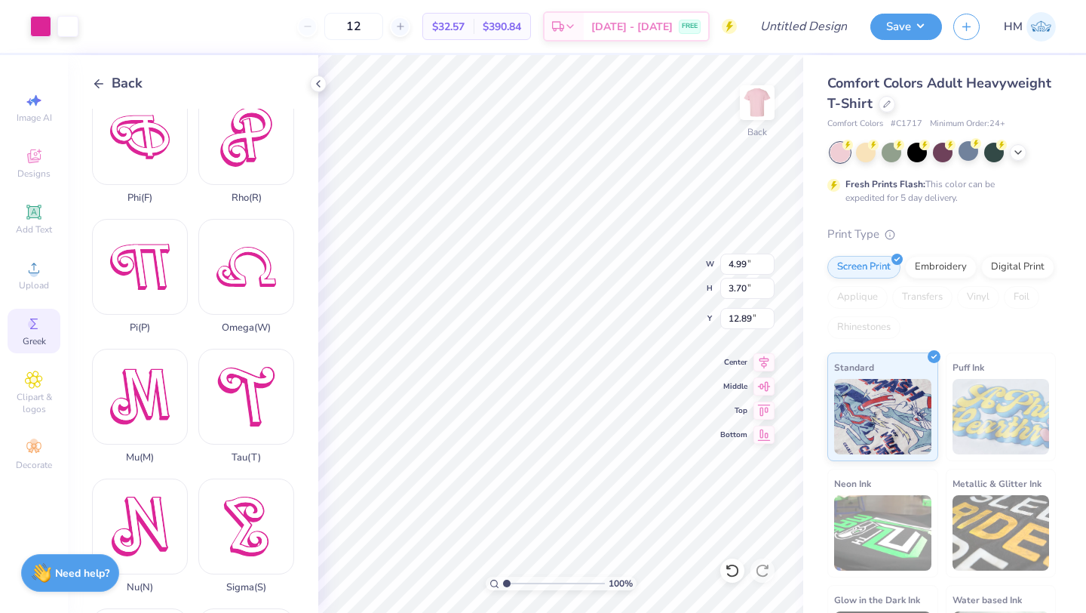
type input "5.45"
type input "4.05"
type input "3.87"
type input "4.89"
type input "4.55"
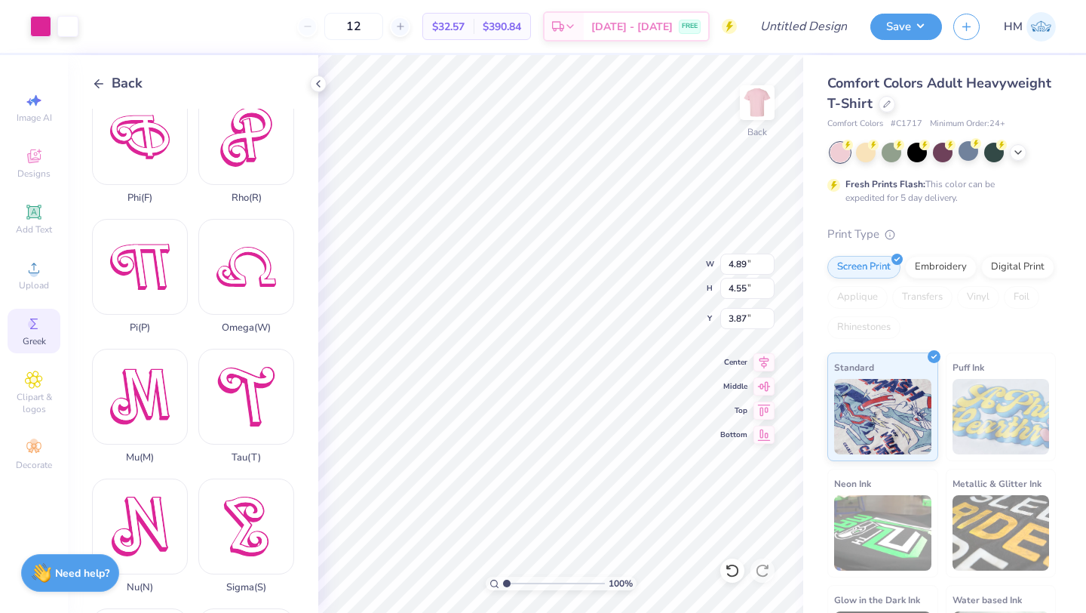
type input "4.67"
type input "4.35"
type input "5.45"
type input "4.05"
type input "4.17"
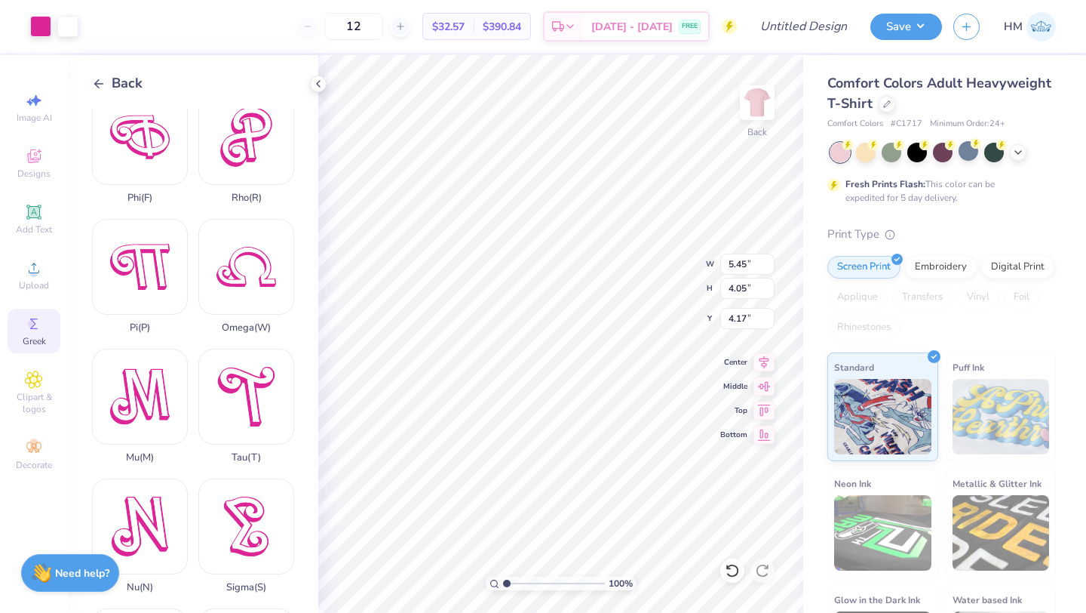
type input "5.60"
type input "4.16"
type input "4.06"
click at [764, 358] on icon at bounding box center [764, 360] width 21 height 18
type input "4.67"
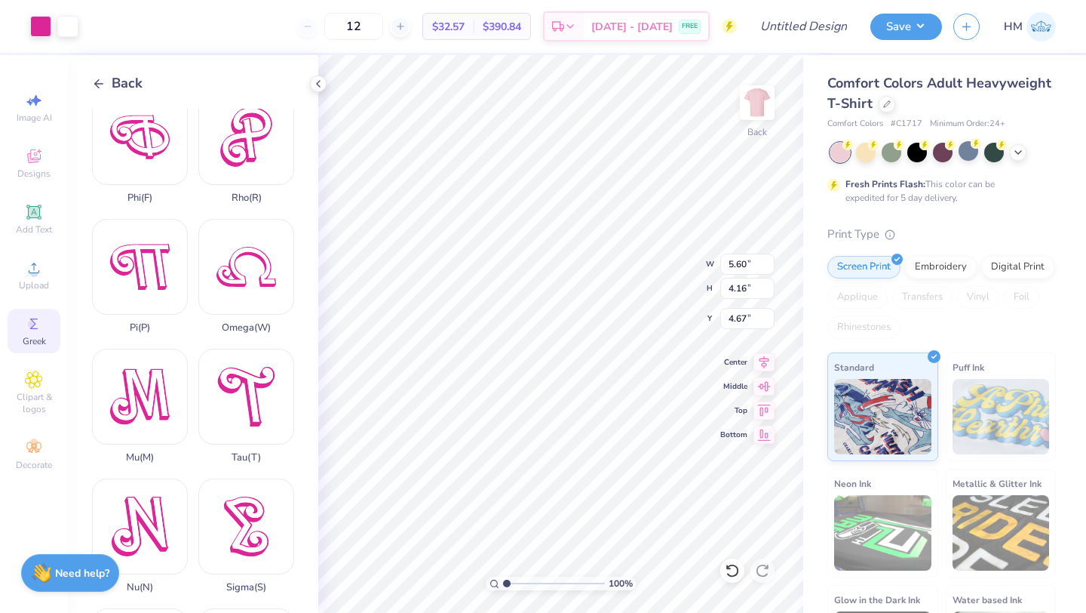
type input "4.67"
type input "4.35"
type input "4.57"
click at [763, 365] on icon at bounding box center [764, 360] width 21 height 18
click at [383, 25] on input "12" at bounding box center [353, 26] width 59 height 27
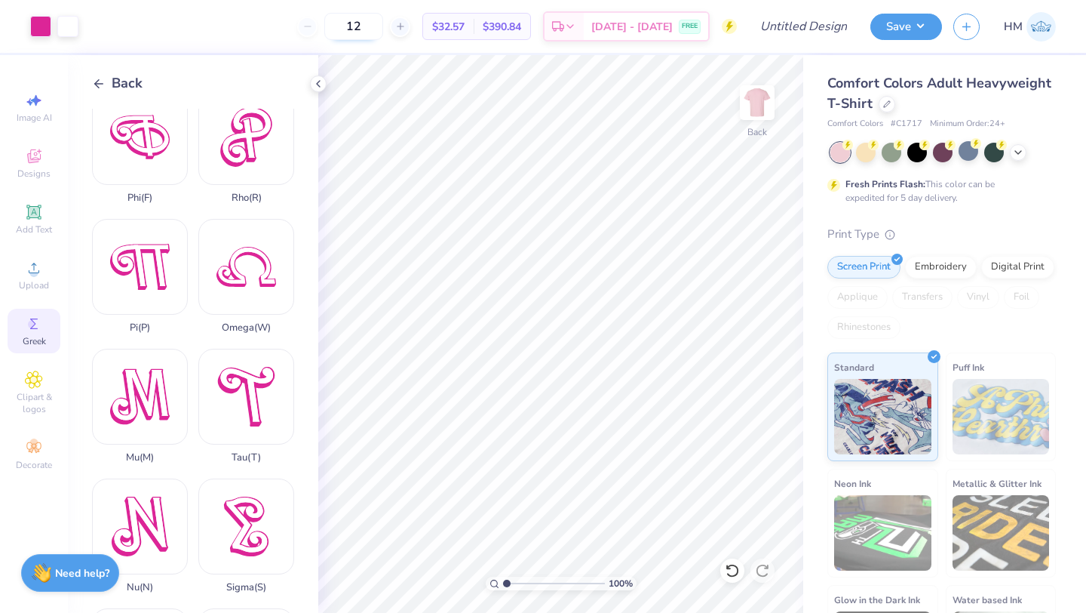
type input "1"
type input "40"
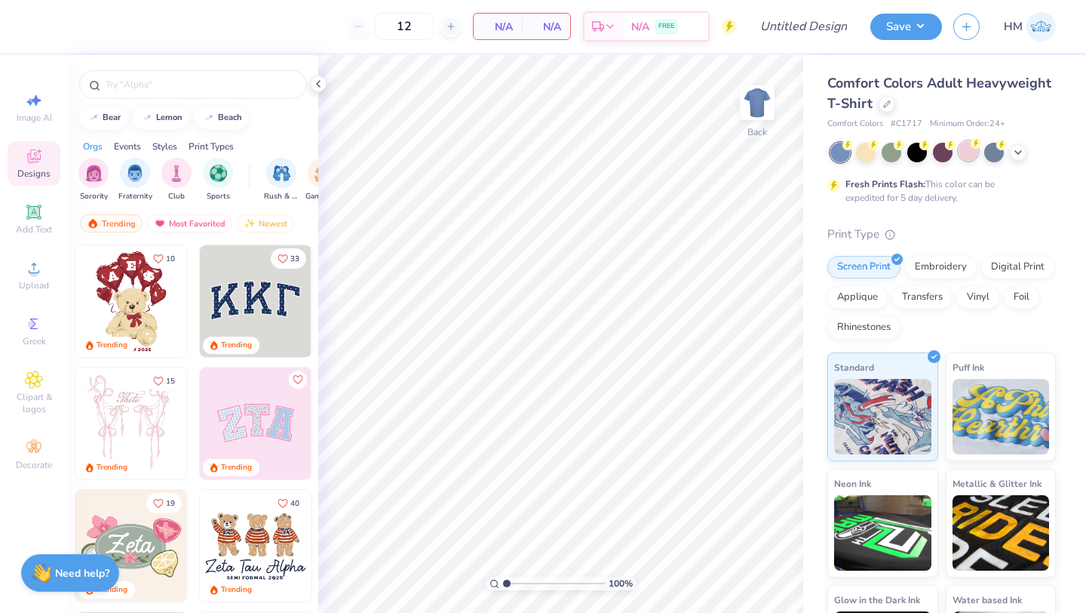
click at [961, 147] on div at bounding box center [969, 151] width 20 height 20
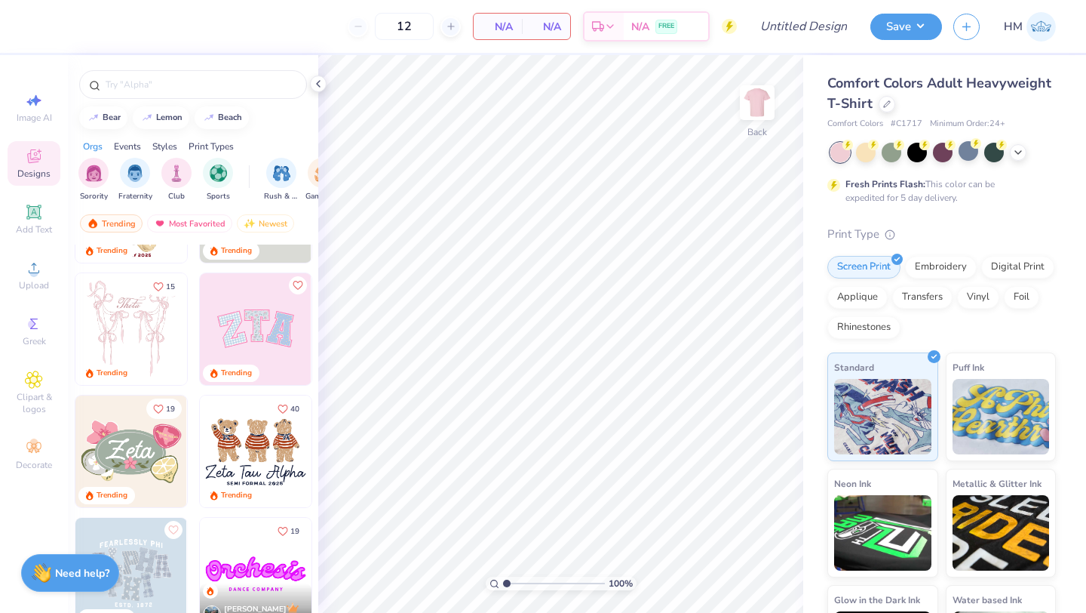
scroll to position [95, 0]
click at [23, 324] on div "Greek" at bounding box center [34, 331] width 53 height 45
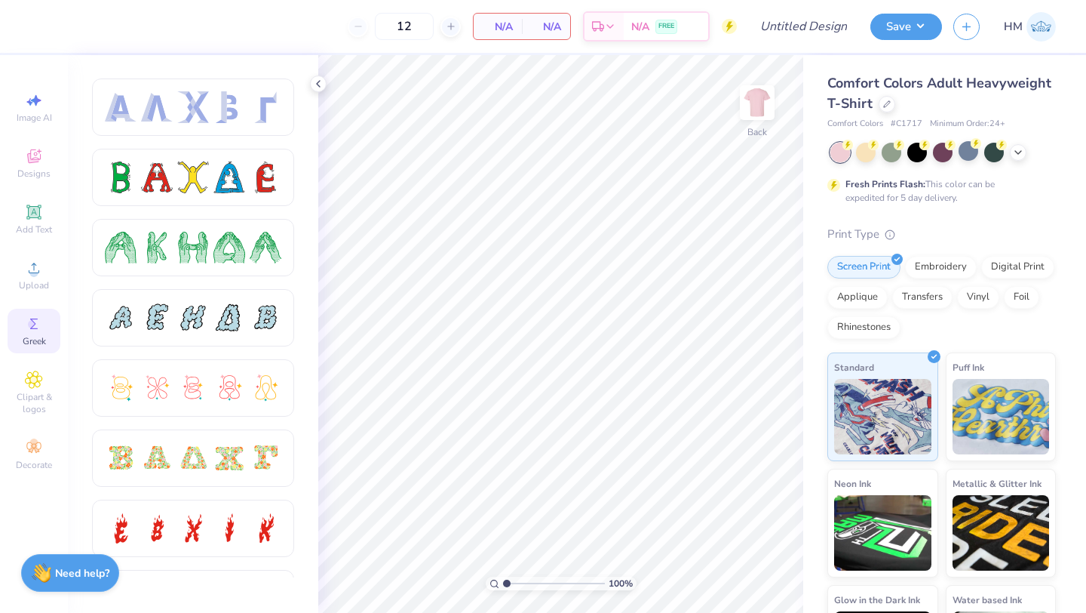
scroll to position [0, 0]
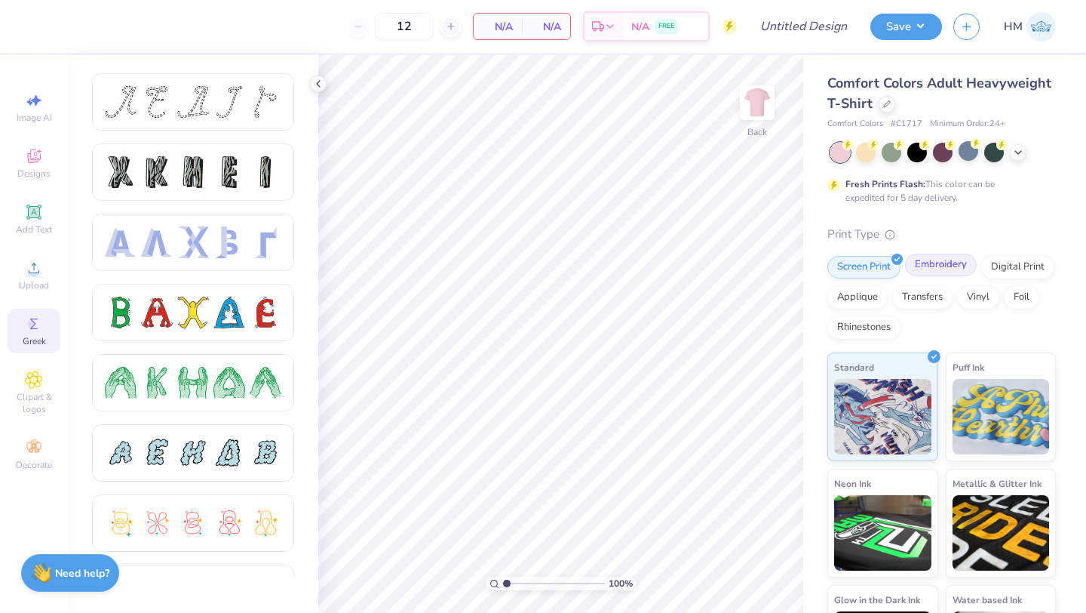
click at [950, 272] on div "Embroidery" at bounding box center [941, 264] width 72 height 23
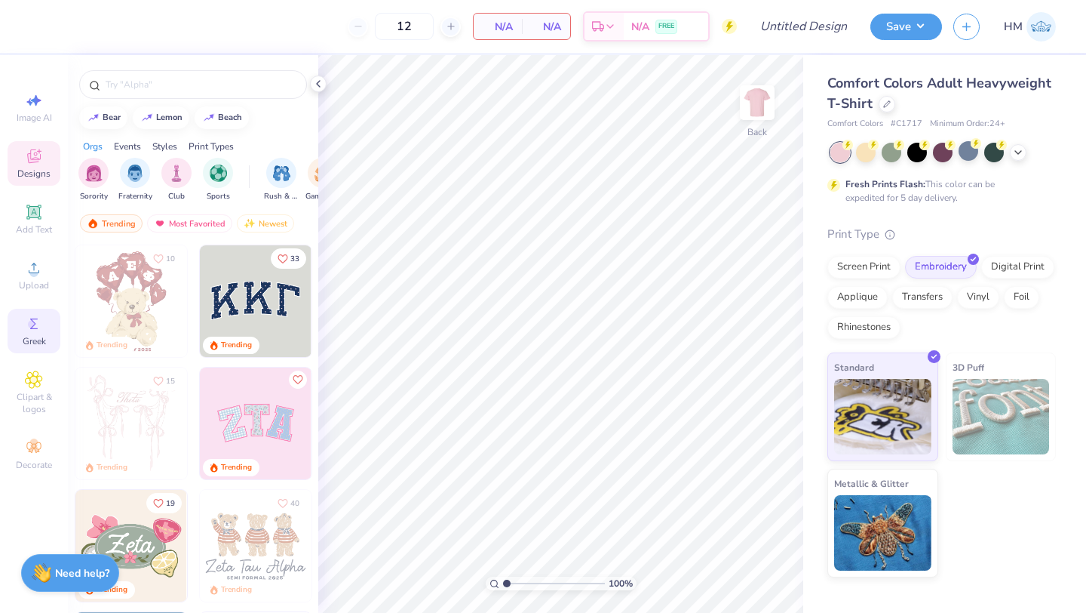
click at [50, 333] on div "Greek" at bounding box center [34, 331] width 53 height 45
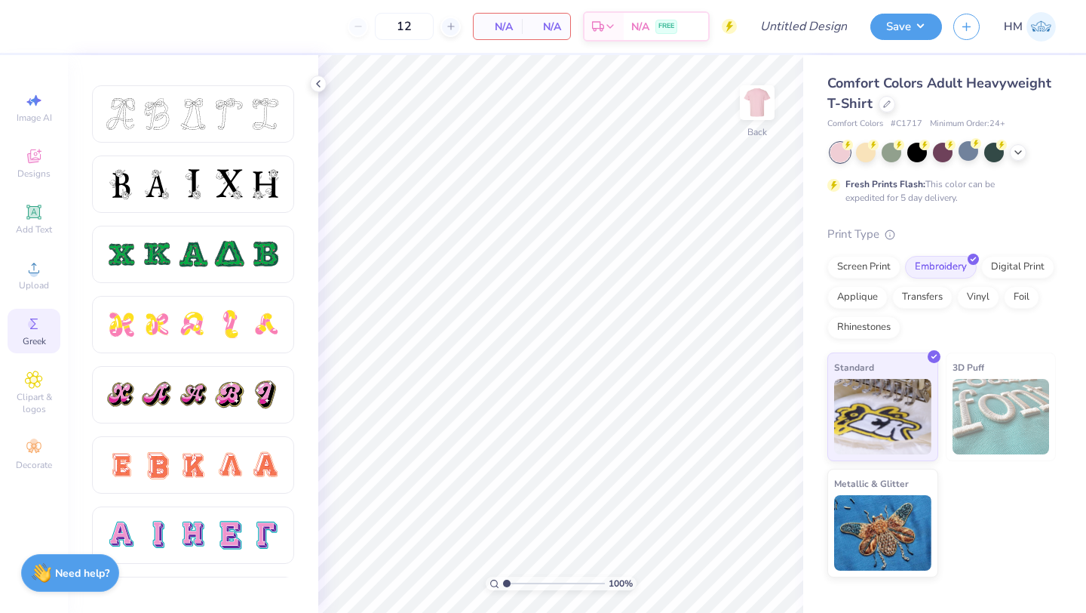
scroll to position [636, 0]
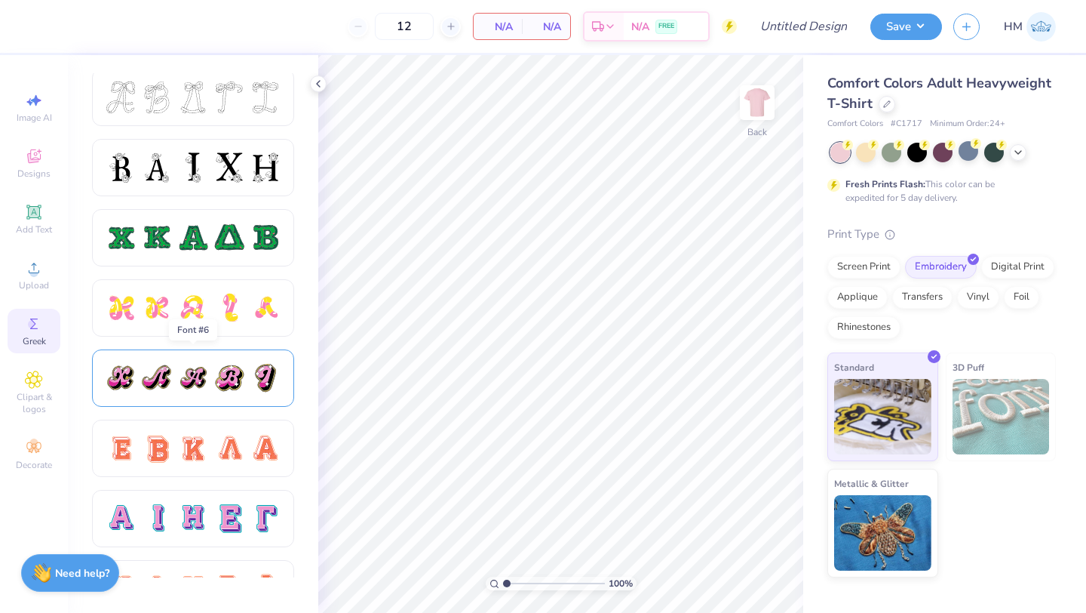
click at [246, 387] on div at bounding box center [193, 378] width 177 height 32
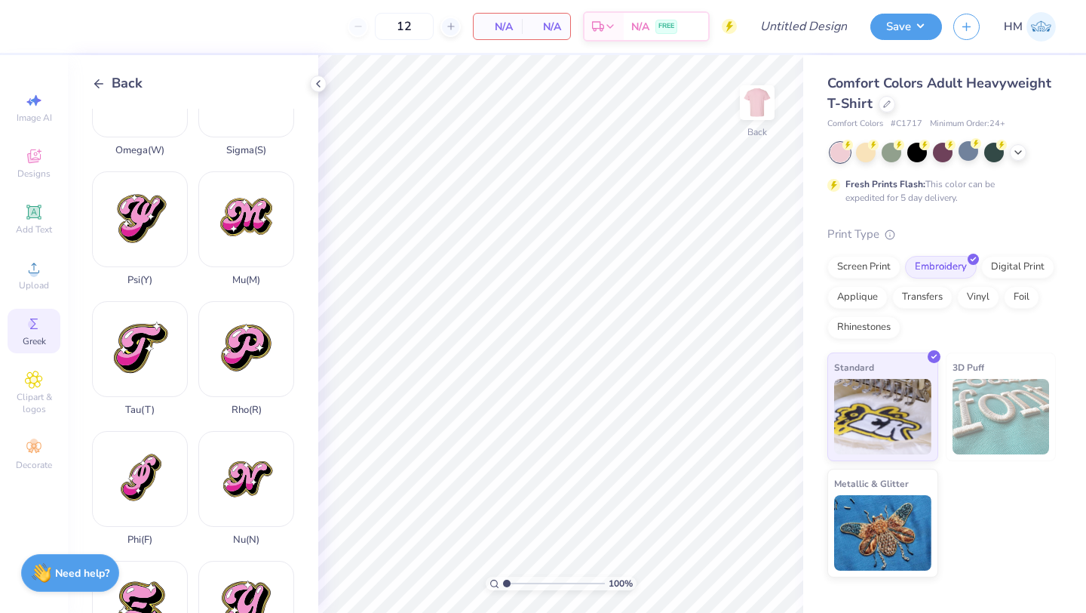
scroll to position [846, 0]
click at [96, 86] on icon at bounding box center [99, 84] width 14 height 14
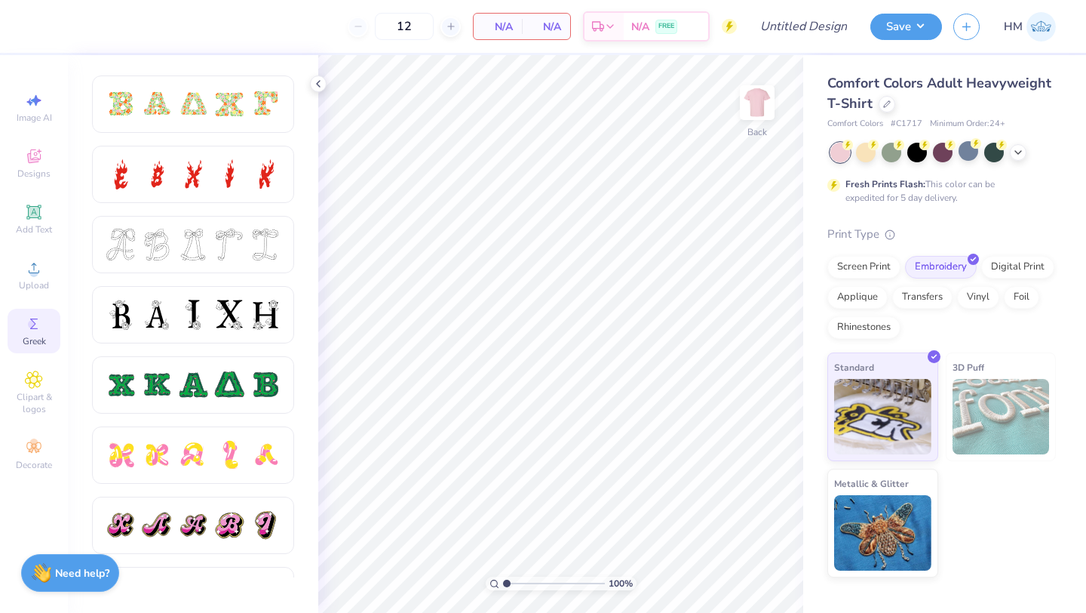
scroll to position [490, 0]
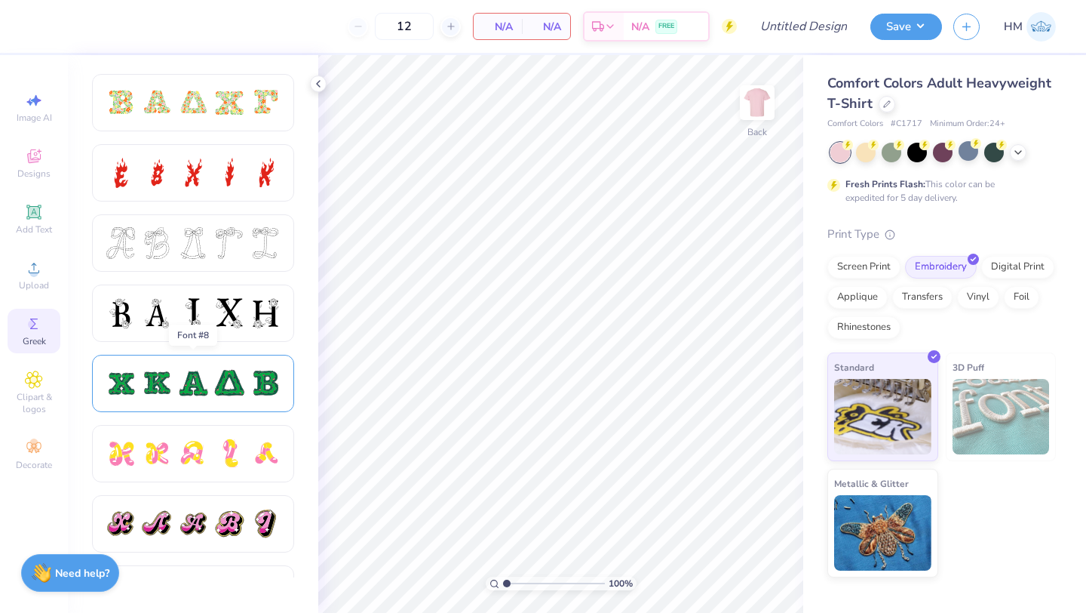
click at [220, 385] on div at bounding box center [229, 383] width 32 height 32
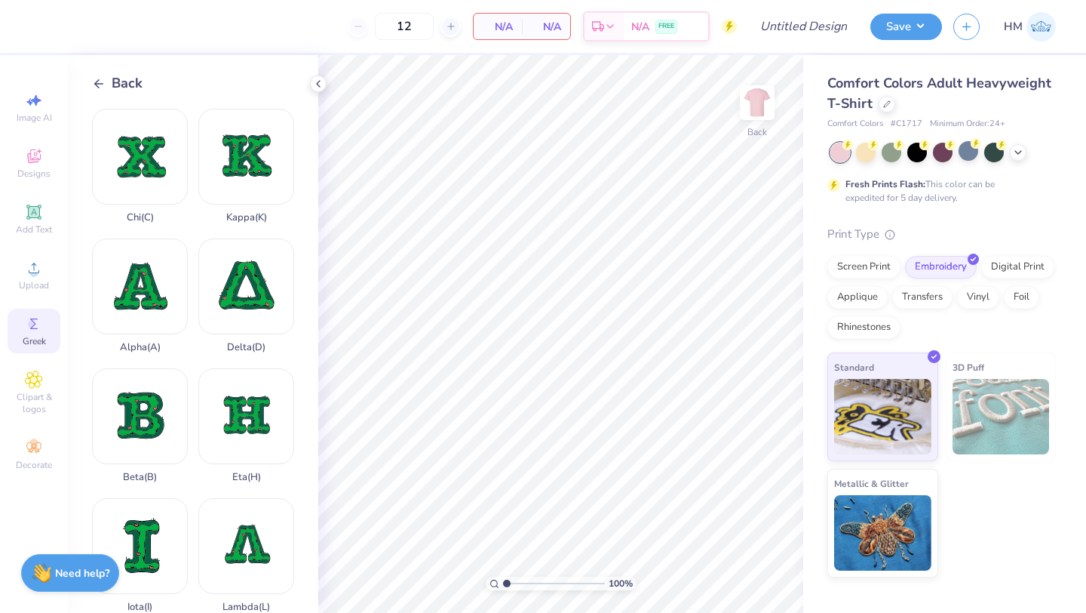
click at [94, 81] on icon at bounding box center [99, 84] width 14 height 14
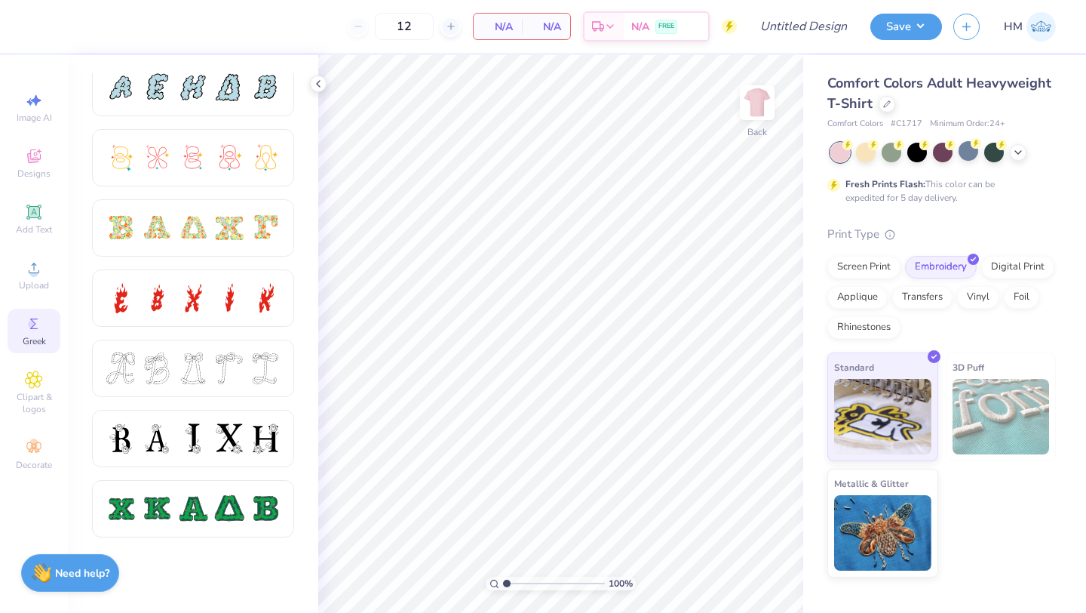
scroll to position [395, 0]
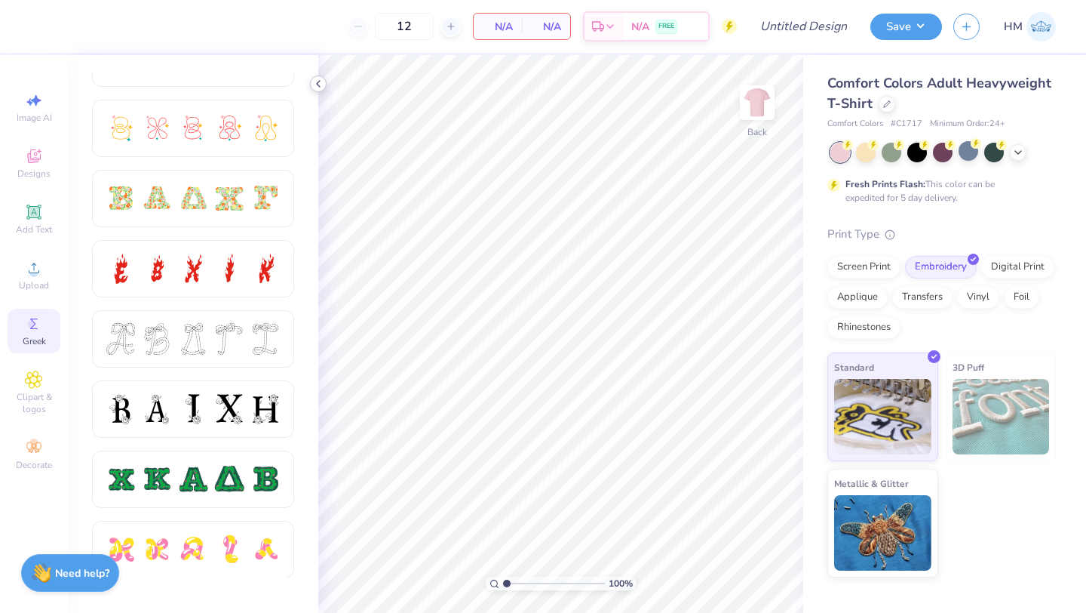
click at [318, 88] on icon at bounding box center [318, 84] width 12 height 12
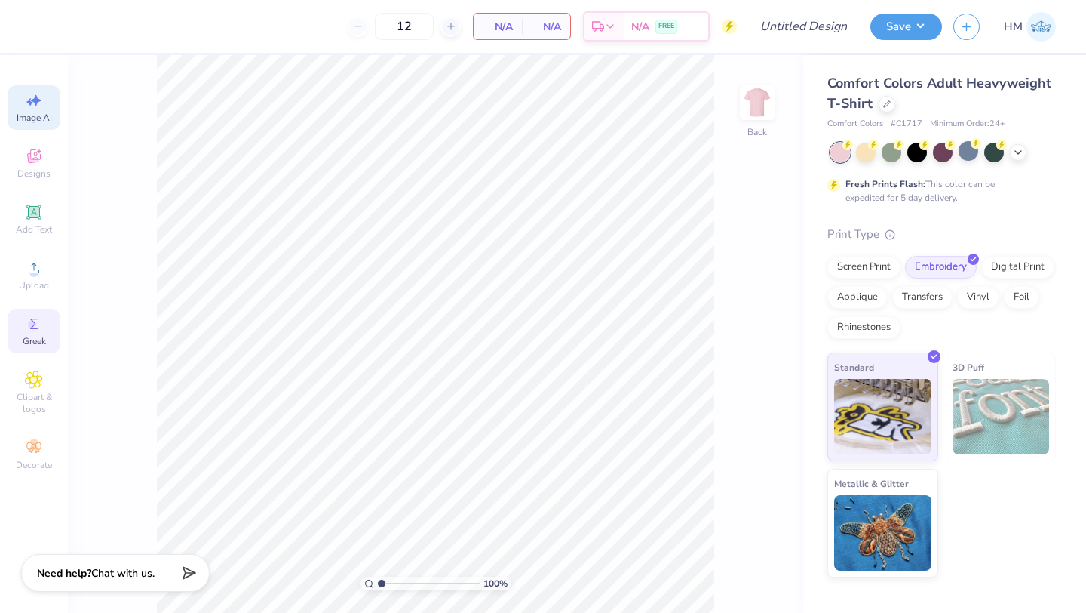
click at [27, 114] on span "Image AI" at bounding box center [34, 118] width 35 height 12
select select "4"
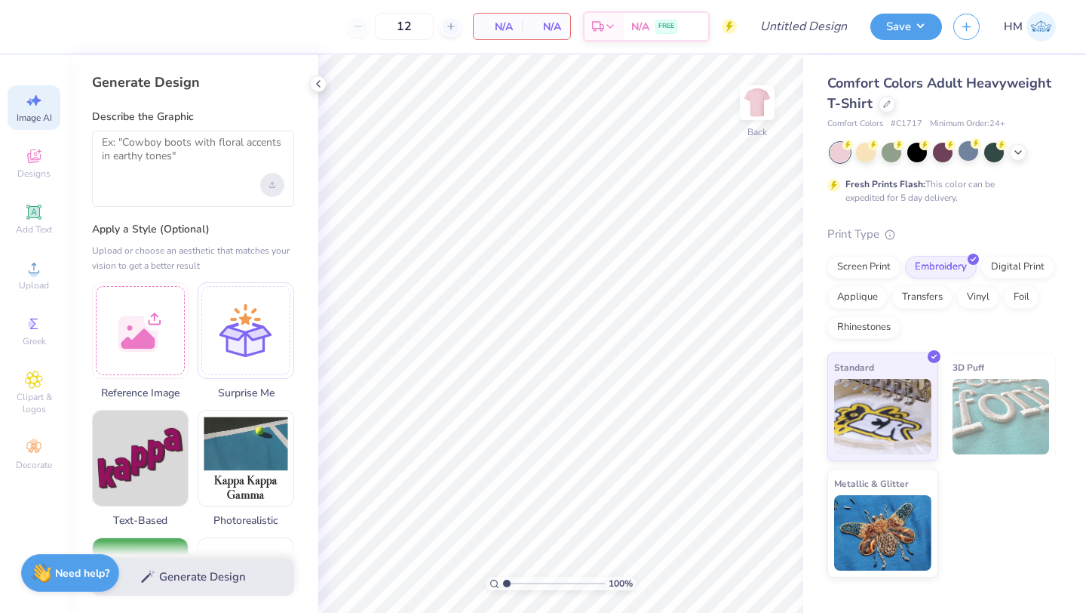
click at [277, 186] on div "Upload image" at bounding box center [272, 185] width 24 height 24
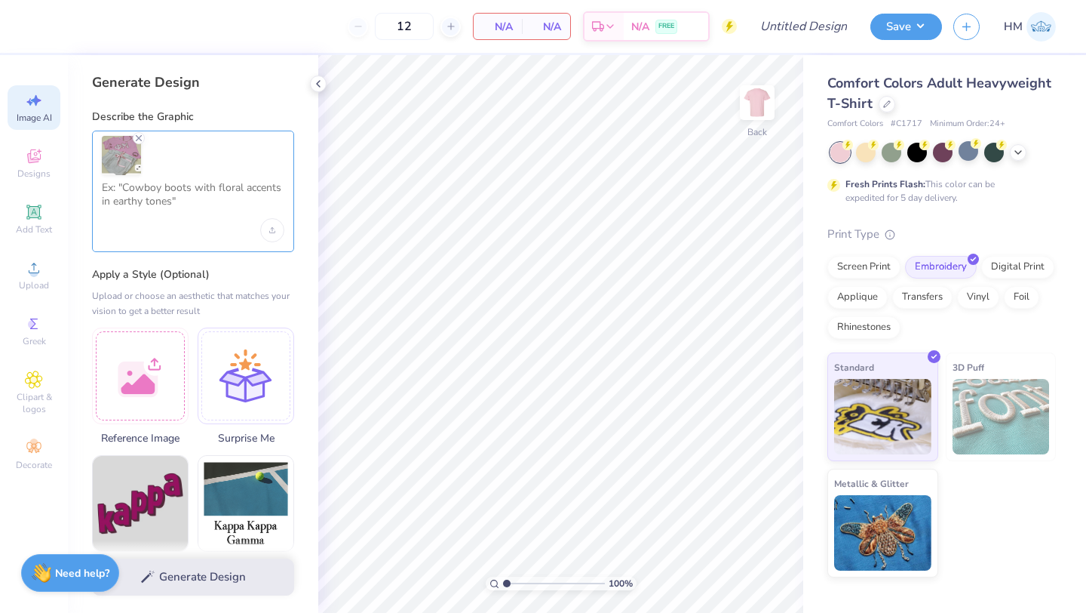
click at [231, 217] on textarea at bounding box center [193, 200] width 183 height 38
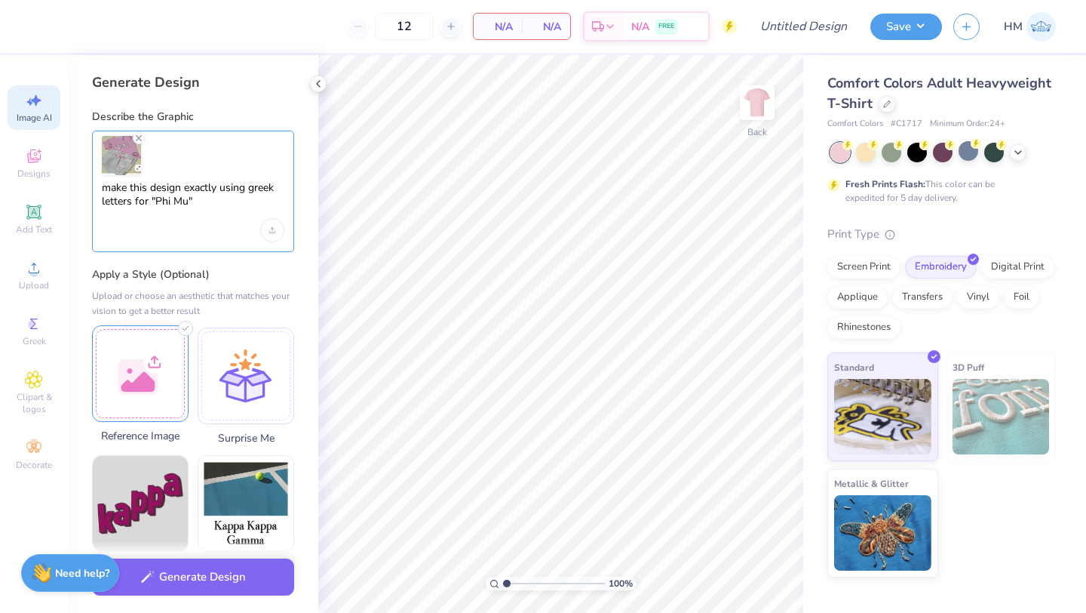
type textarea "make this design exactly using greek letters for "Phi Mu""
click at [154, 365] on div at bounding box center [140, 373] width 97 height 97
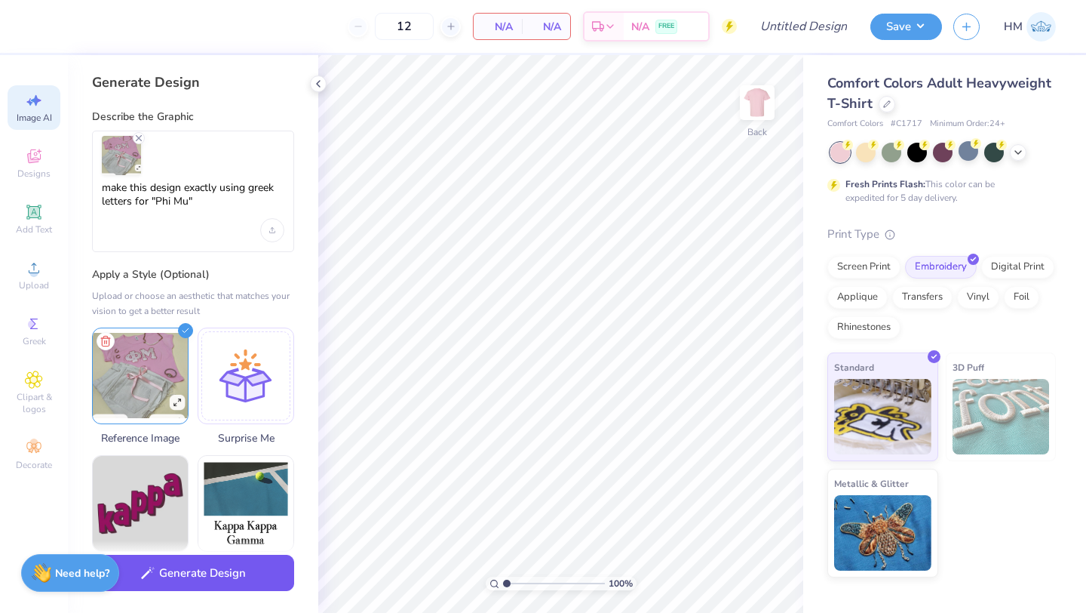
click at [201, 581] on button "Generate Design" at bounding box center [193, 572] width 202 height 37
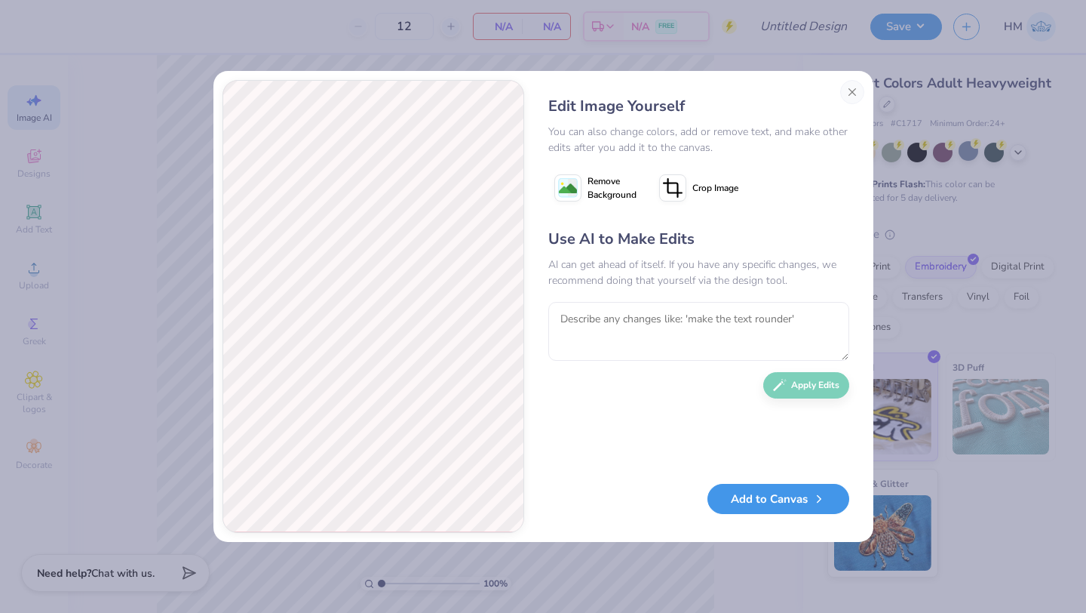
click at [781, 496] on button "Add to Canvas" at bounding box center [779, 499] width 142 height 31
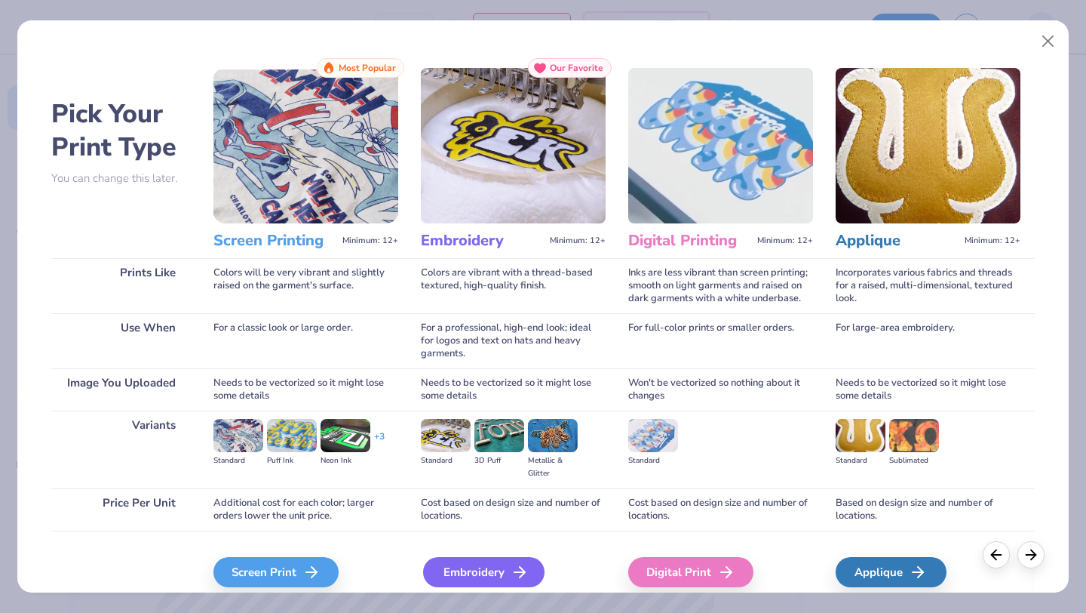
click at [475, 570] on div "Embroidery" at bounding box center [483, 572] width 121 height 30
click at [470, 580] on div "Embroidery" at bounding box center [483, 572] width 121 height 30
click at [457, 570] on div "Embroidery" at bounding box center [483, 572] width 121 height 30
click at [457, 571] on div "Embroidery" at bounding box center [483, 572] width 121 height 30
